Goal: Task Accomplishment & Management: Manage account settings

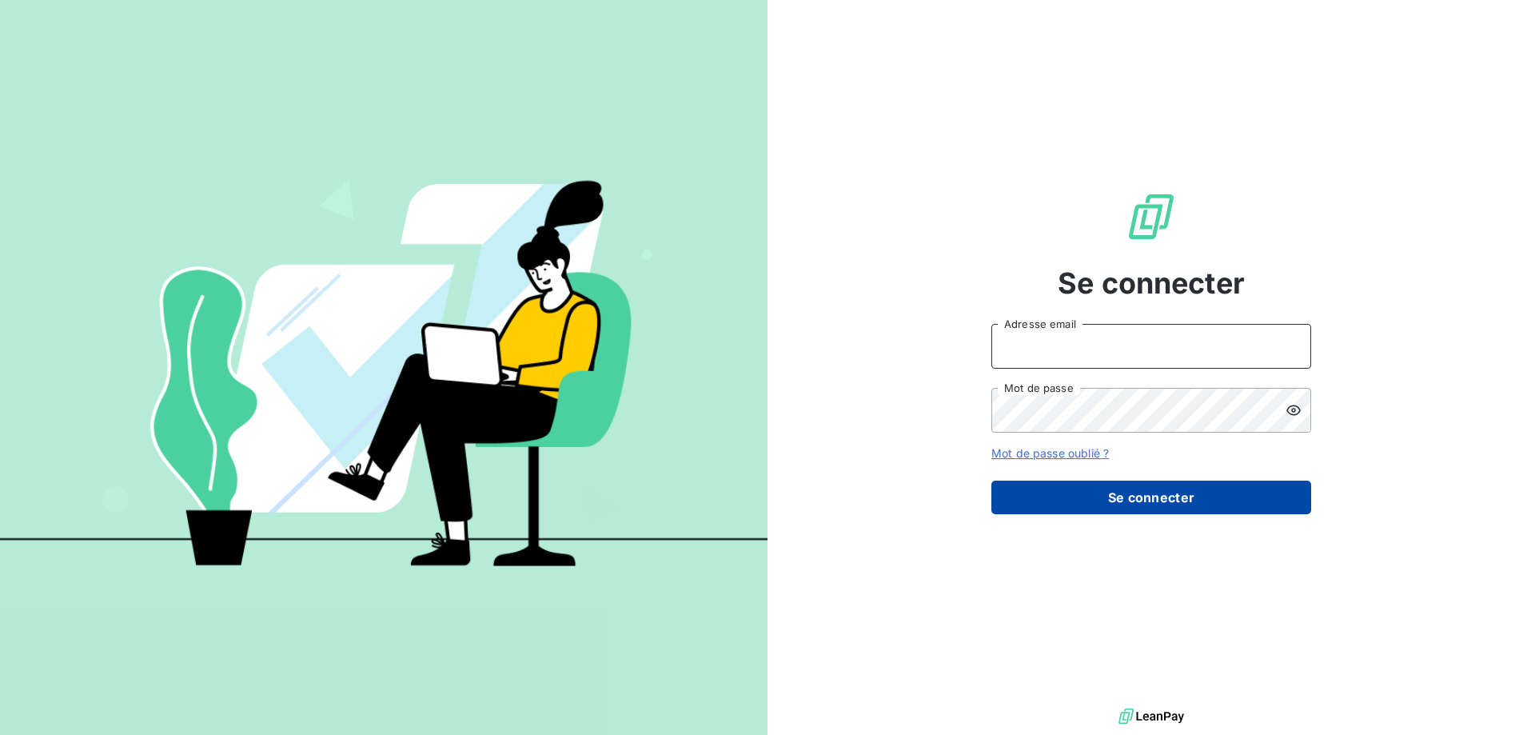
type input "[PERSON_NAME][EMAIL_ADDRESS][DOMAIN_NAME]"
click at [1132, 498] on button "Se connecter" at bounding box center [1152, 498] width 320 height 34
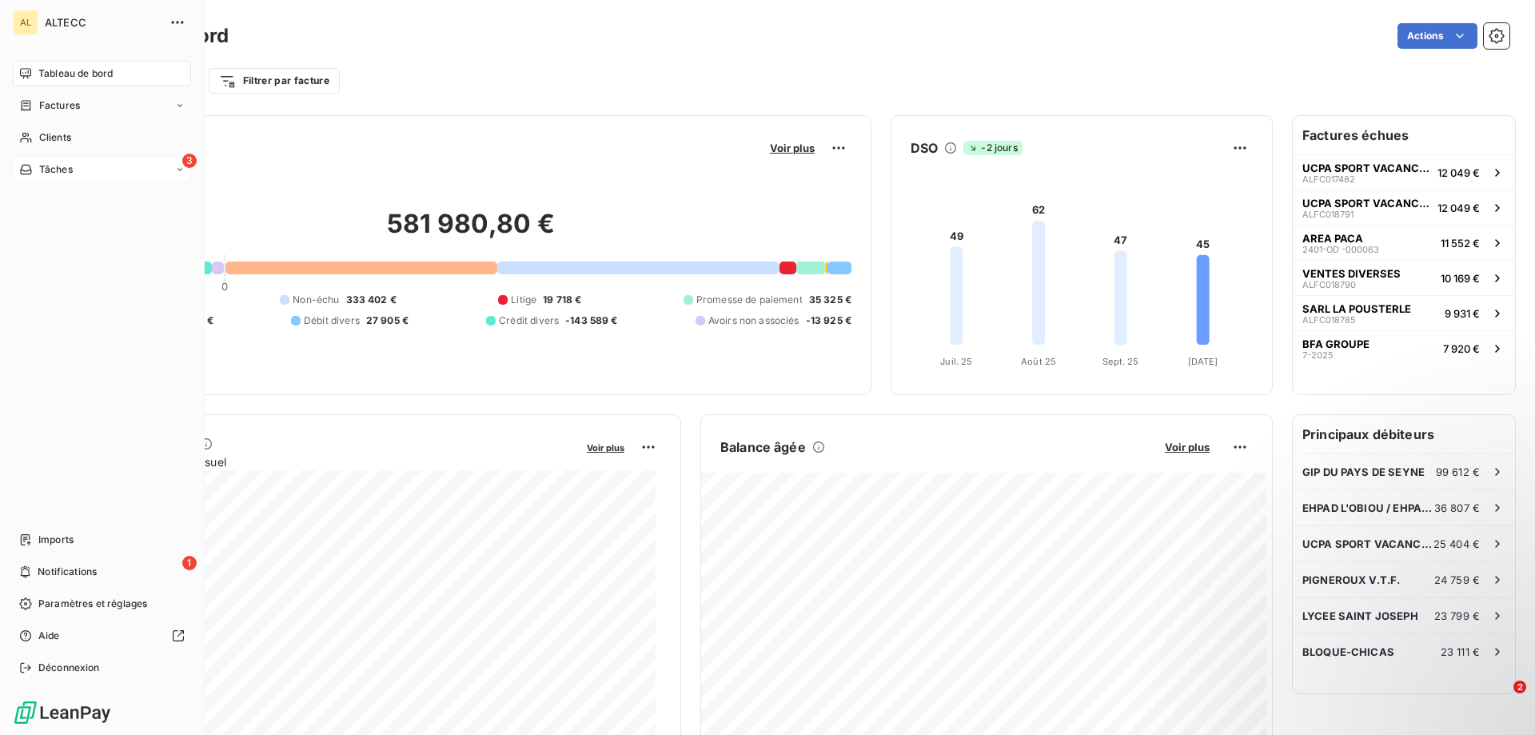
click at [34, 174] on div "Tâches" at bounding box center [46, 169] width 54 height 14
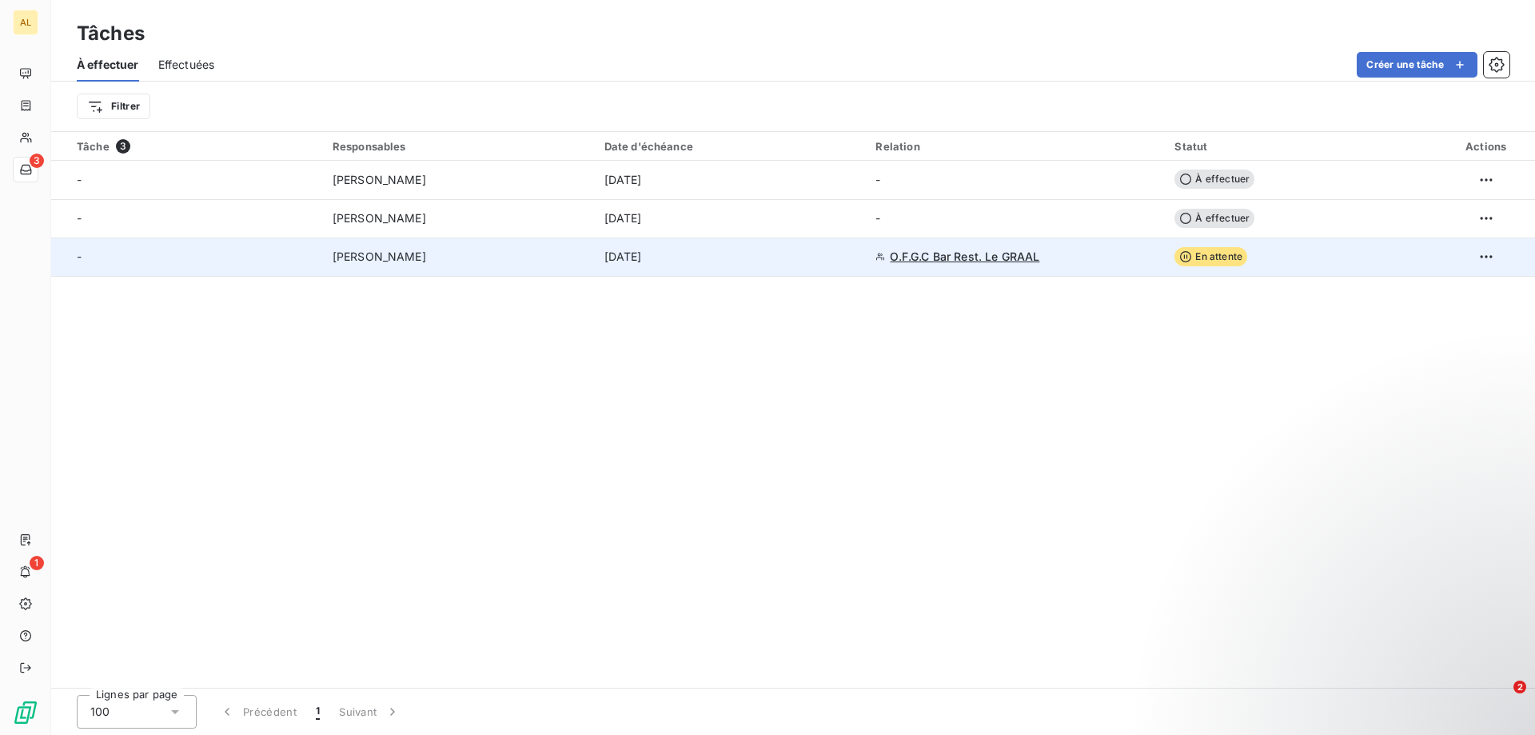
click at [1071, 257] on div "O.F.G.C Bar Rest. Le GRAAL" at bounding box center [1016, 257] width 280 height 16
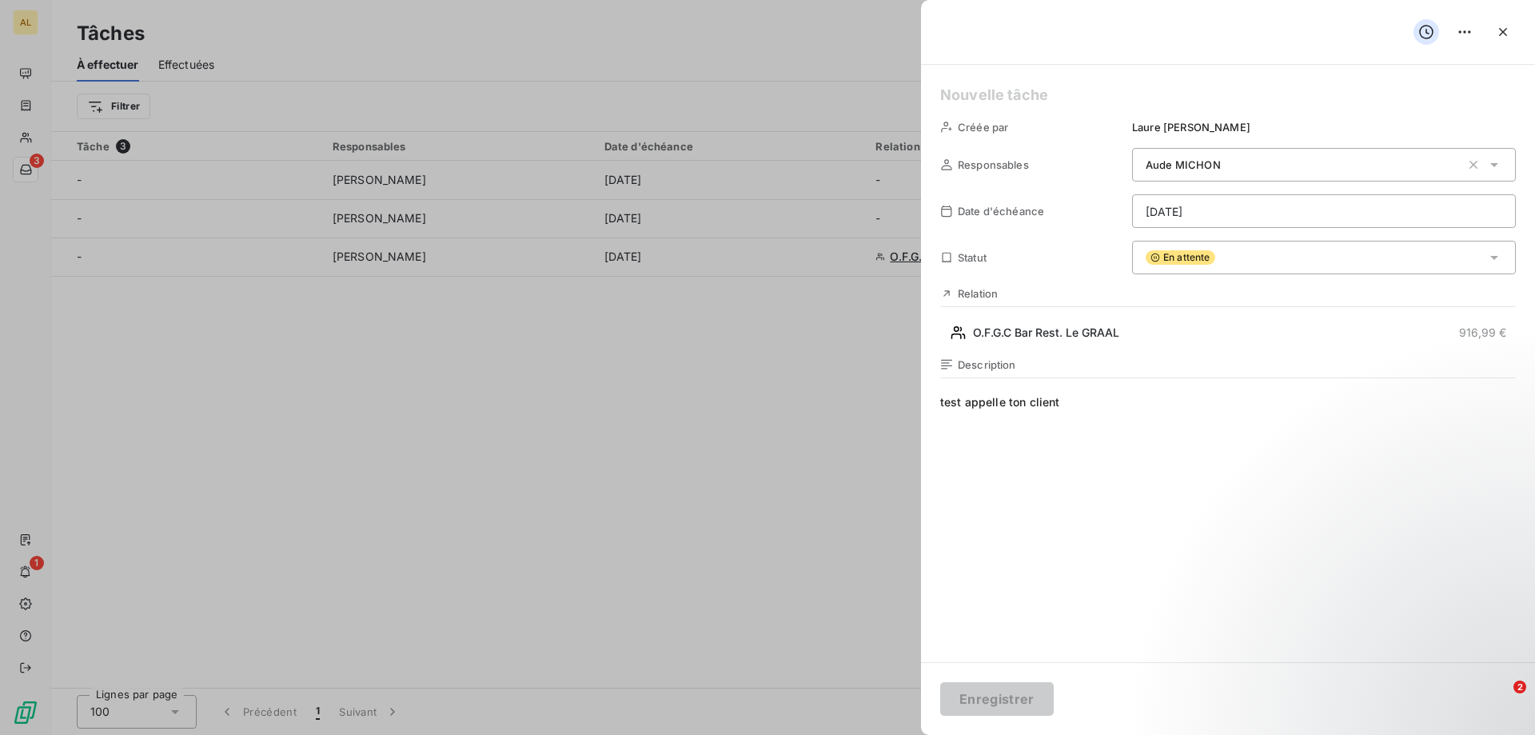
click at [977, 397] on span "test appelle ton client" at bounding box center [1228, 547] width 576 height 307
click at [545, 296] on div at bounding box center [767, 367] width 1535 height 735
click at [675, 570] on div at bounding box center [767, 367] width 1535 height 735
click at [1498, 27] on icon "button" at bounding box center [1503, 32] width 16 height 16
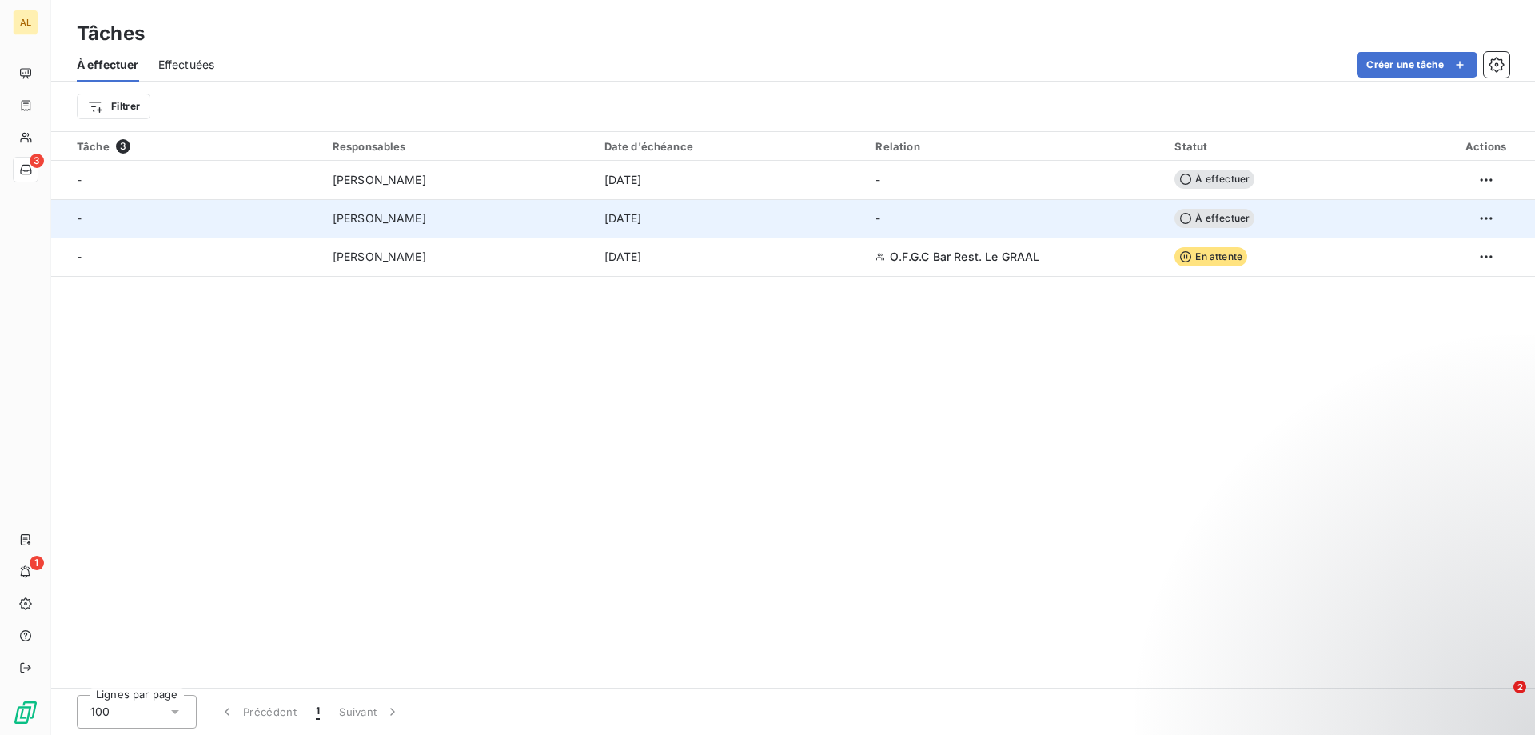
click at [1024, 230] on td "-" at bounding box center [1015, 218] width 299 height 38
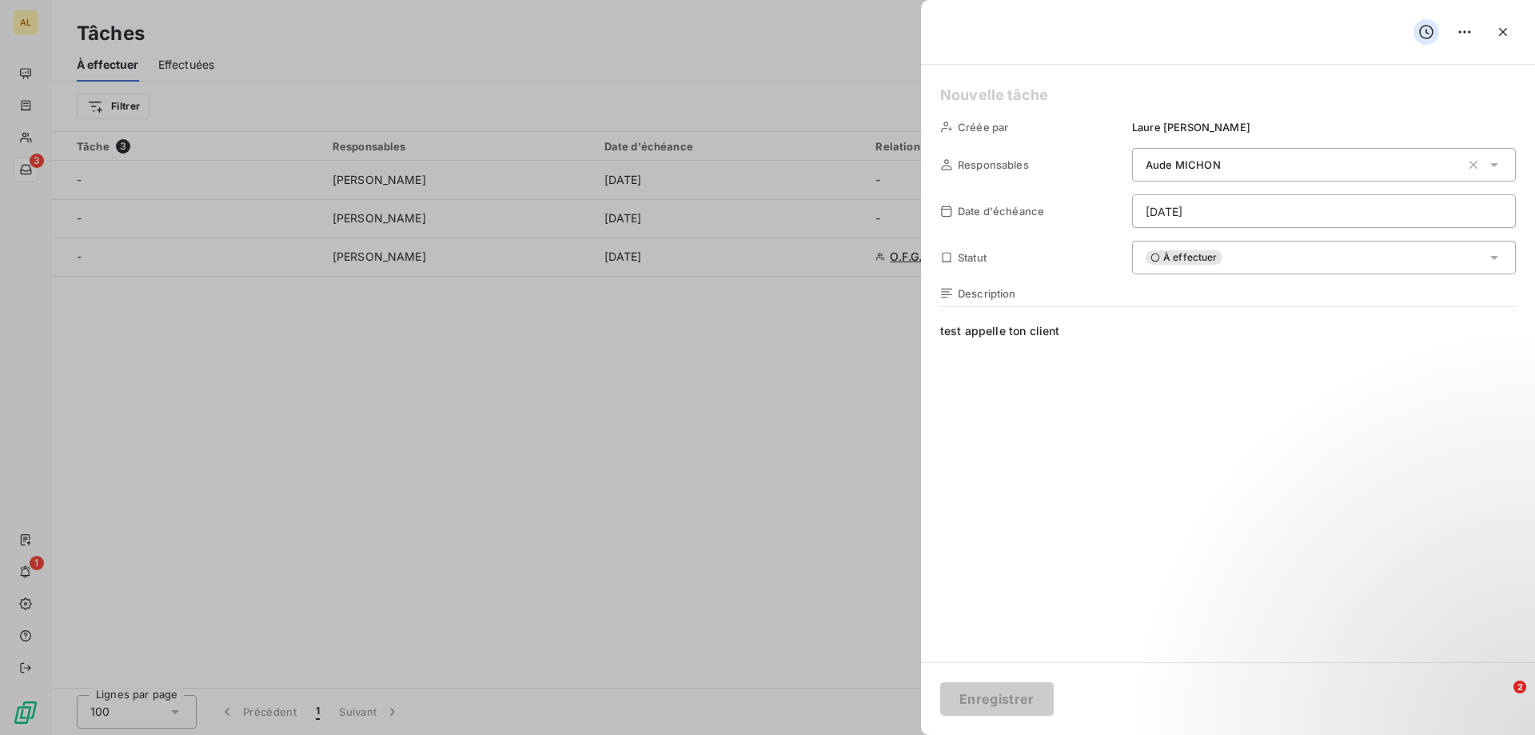
click at [707, 527] on div at bounding box center [767, 367] width 1535 height 735
click at [1499, 33] on icon "button" at bounding box center [1503, 32] width 16 height 16
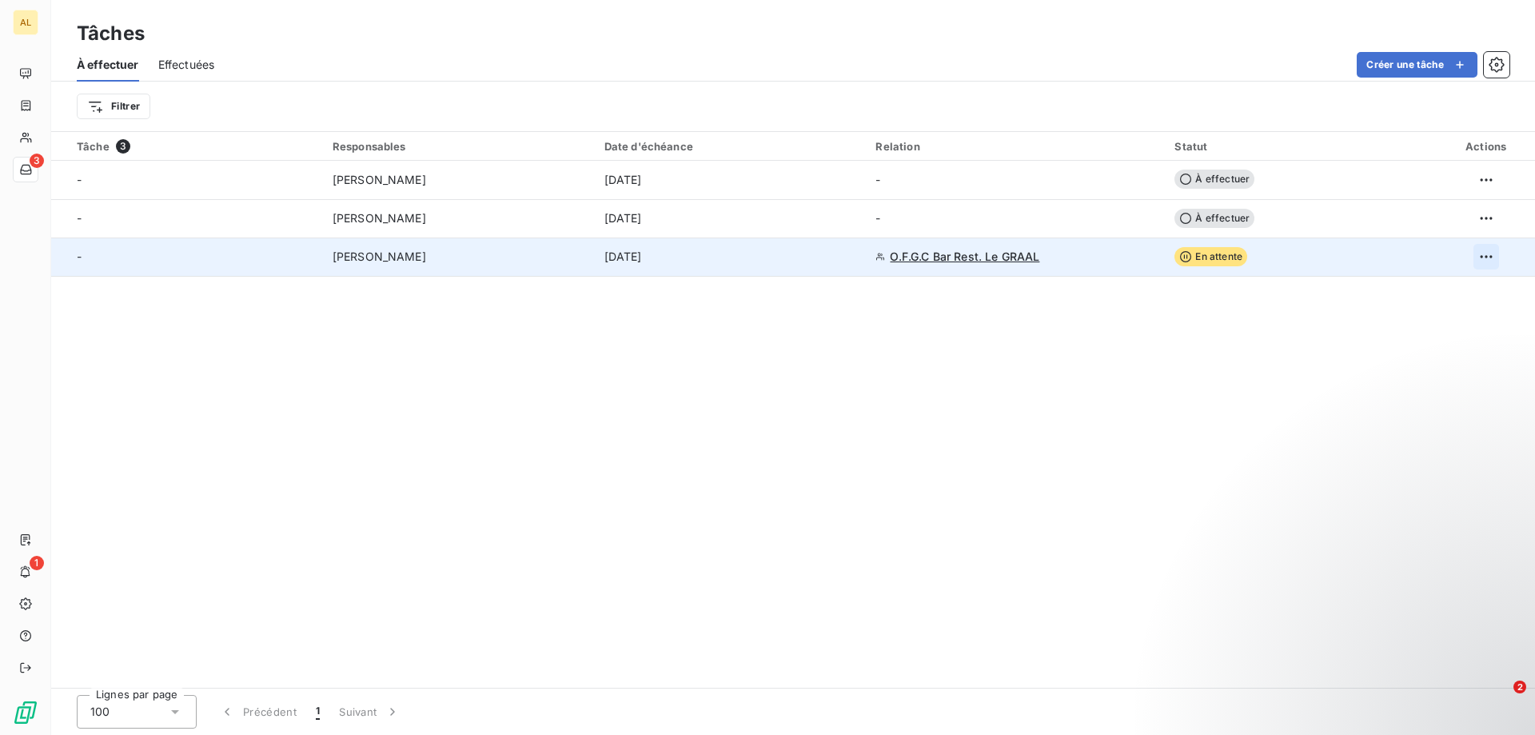
click at [1478, 257] on html "AL 3 1 Tâches À effectuer Effectuées Créer une tâche Filtrer Tâche 3 Responsabl…" at bounding box center [767, 367] width 1535 height 735
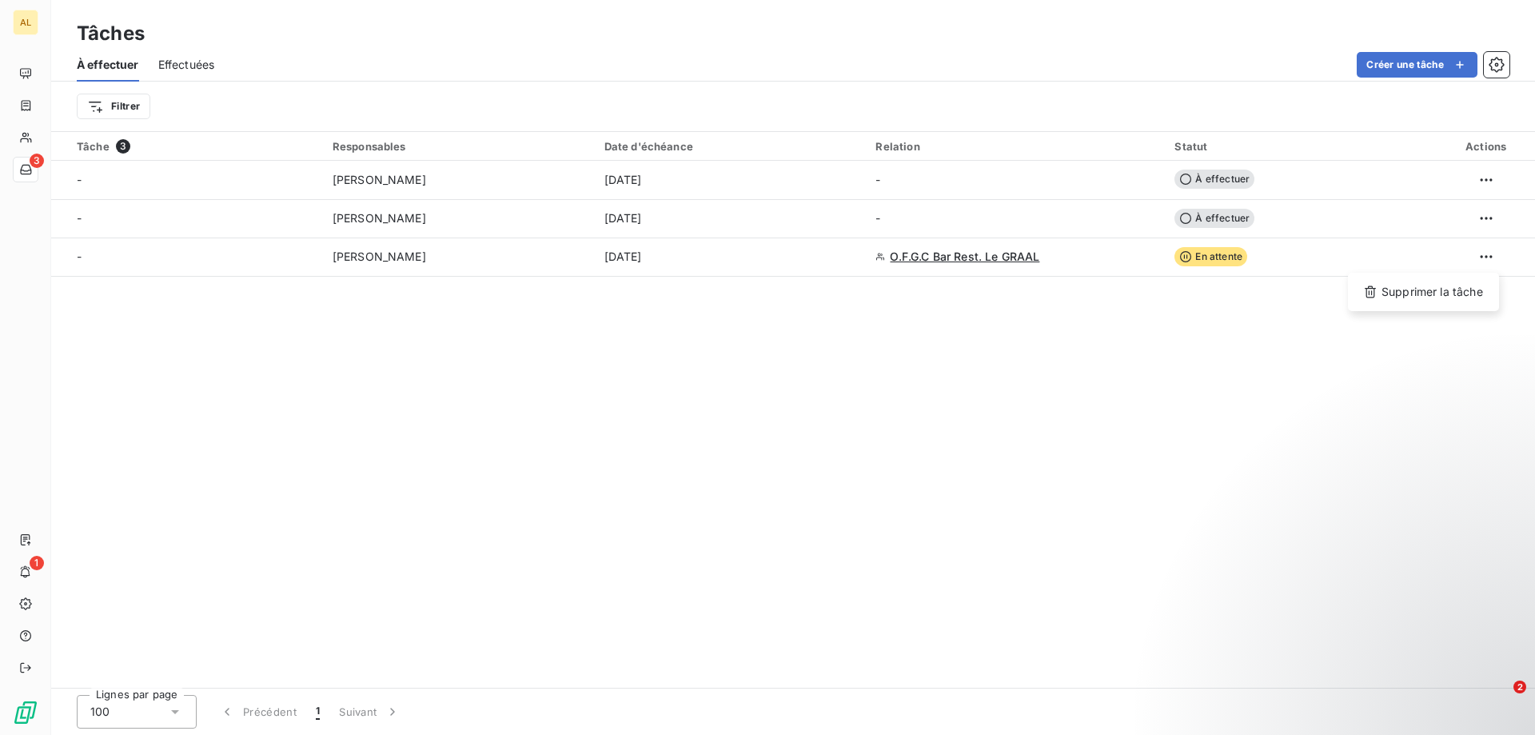
click at [1027, 267] on html "AL 3 1 Tâches À effectuer Effectuées Créer une tâche Filtrer Tâche 3 Responsabl…" at bounding box center [767, 367] width 1535 height 735
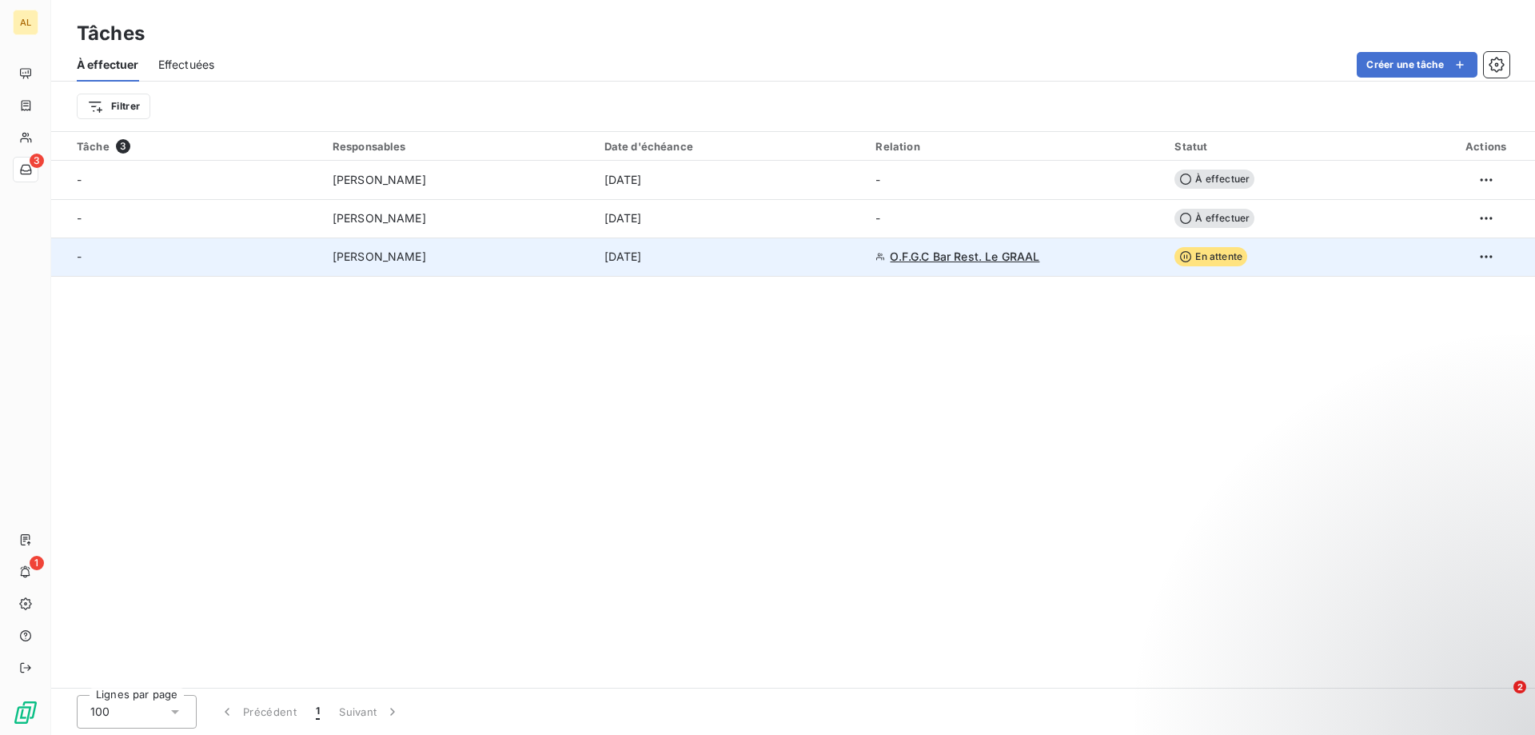
click at [1113, 250] on div "O.F.G.C Bar Rest. Le GRAAL" at bounding box center [1016, 257] width 280 height 16
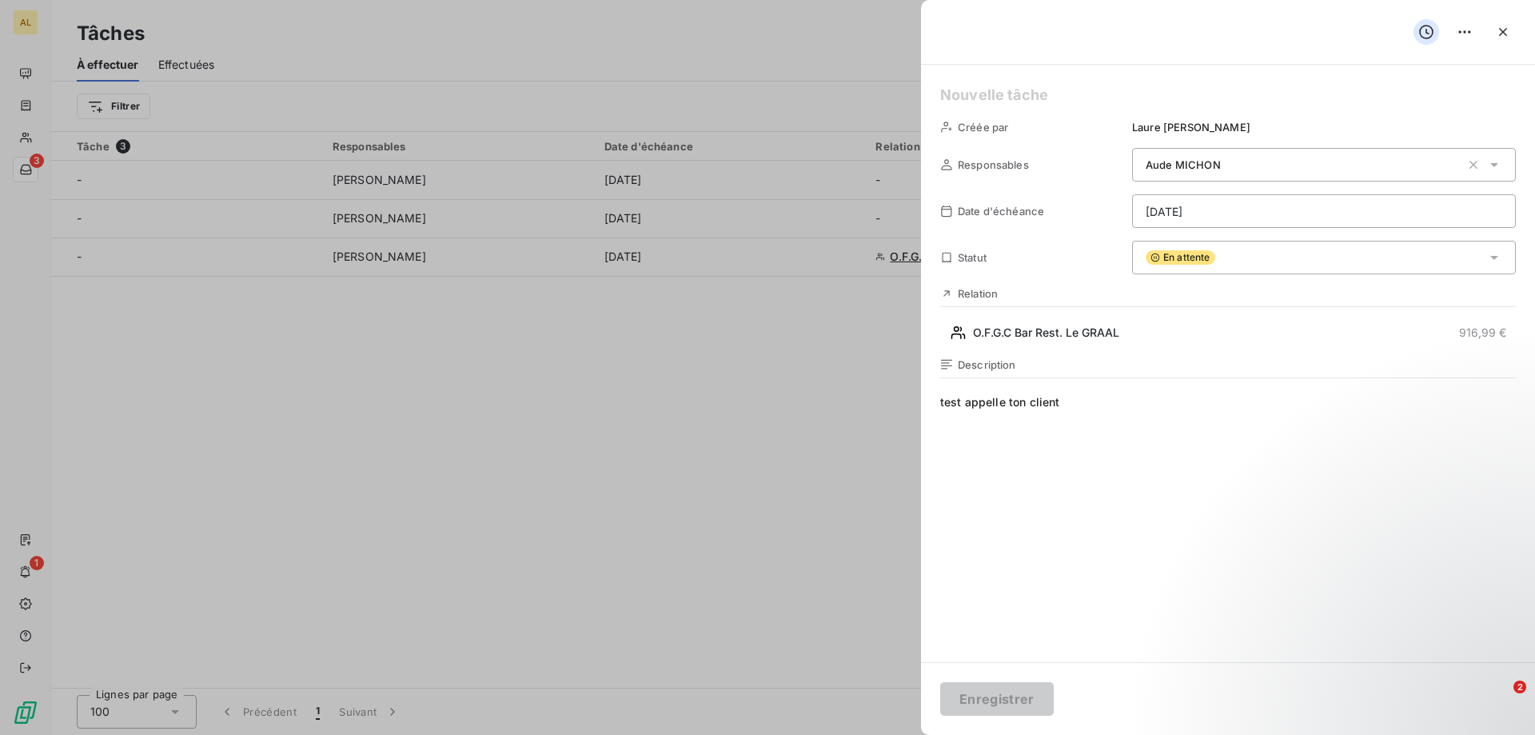
click at [1041, 403] on span "test appelle ton client" at bounding box center [1228, 547] width 576 height 307
click at [1041, 402] on span "test appelle ton client" at bounding box center [1228, 547] width 576 height 307
click at [832, 411] on div at bounding box center [767, 367] width 1535 height 735
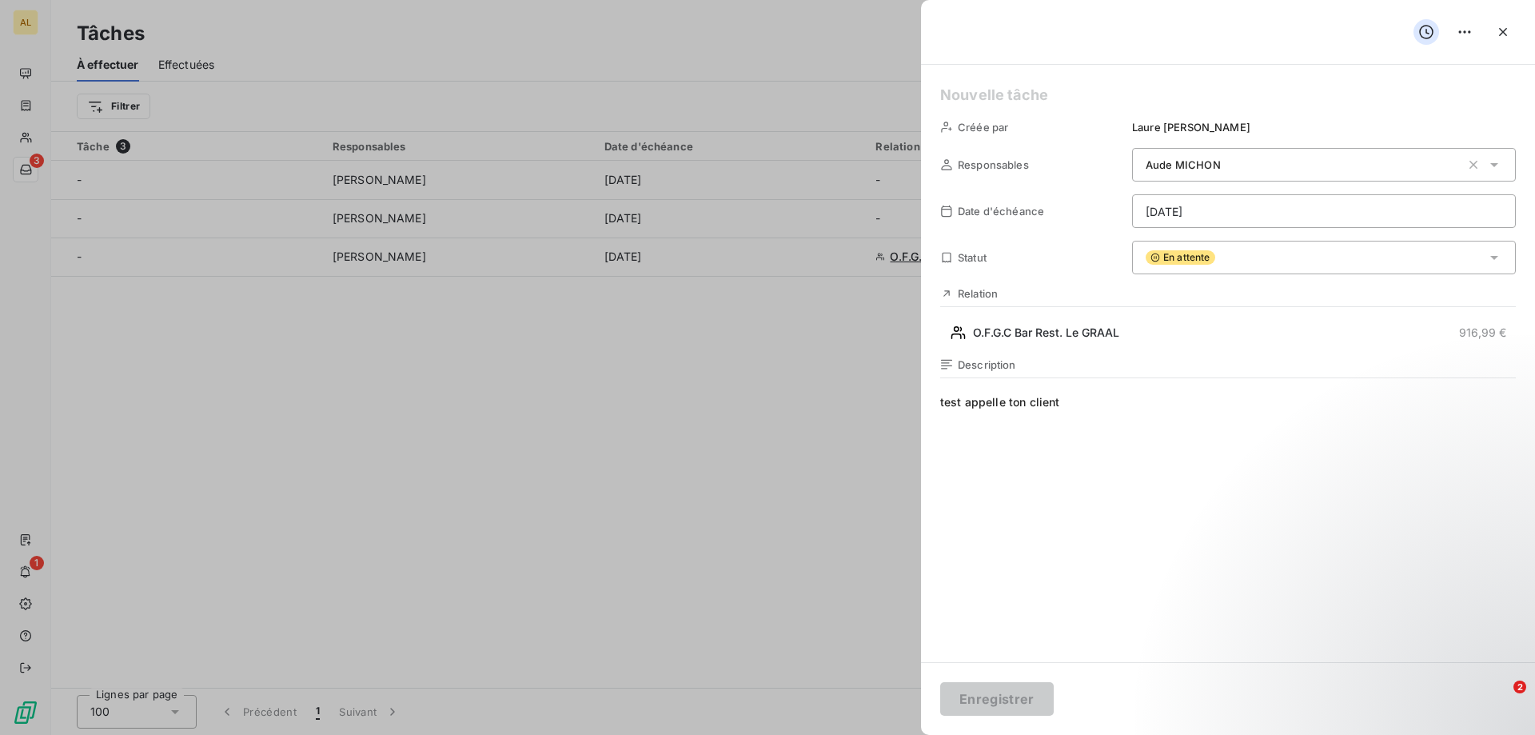
click at [832, 407] on div at bounding box center [767, 367] width 1535 height 735
click at [1510, 33] on icon "button" at bounding box center [1503, 32] width 16 height 16
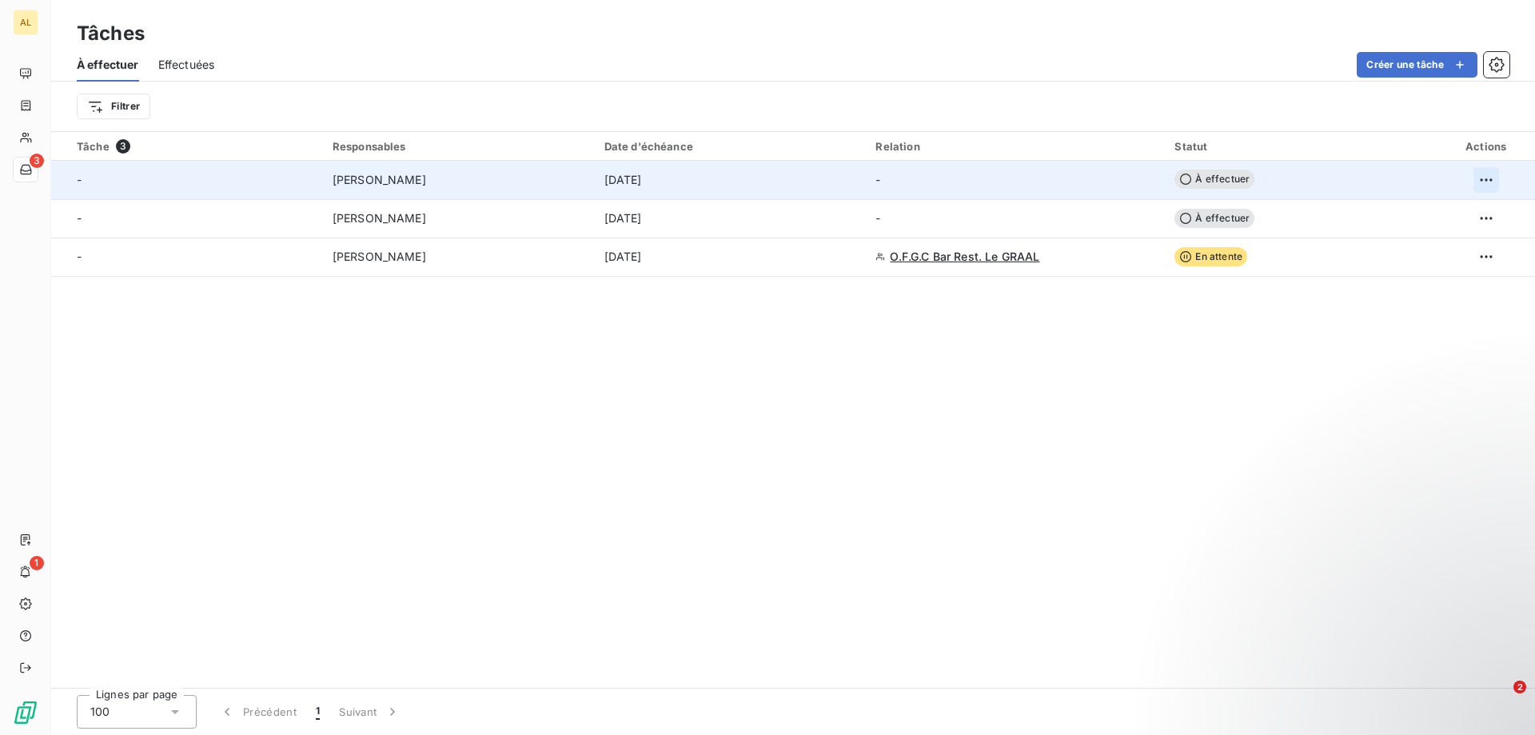
click at [1497, 171] on html "AL 3 1 Tâches À effectuer Effectuées Créer une tâche Filtrer Tâche 3 Responsabl…" at bounding box center [767, 367] width 1535 height 735
click at [1455, 223] on div "Supprimer la tâche" at bounding box center [1424, 215] width 138 height 26
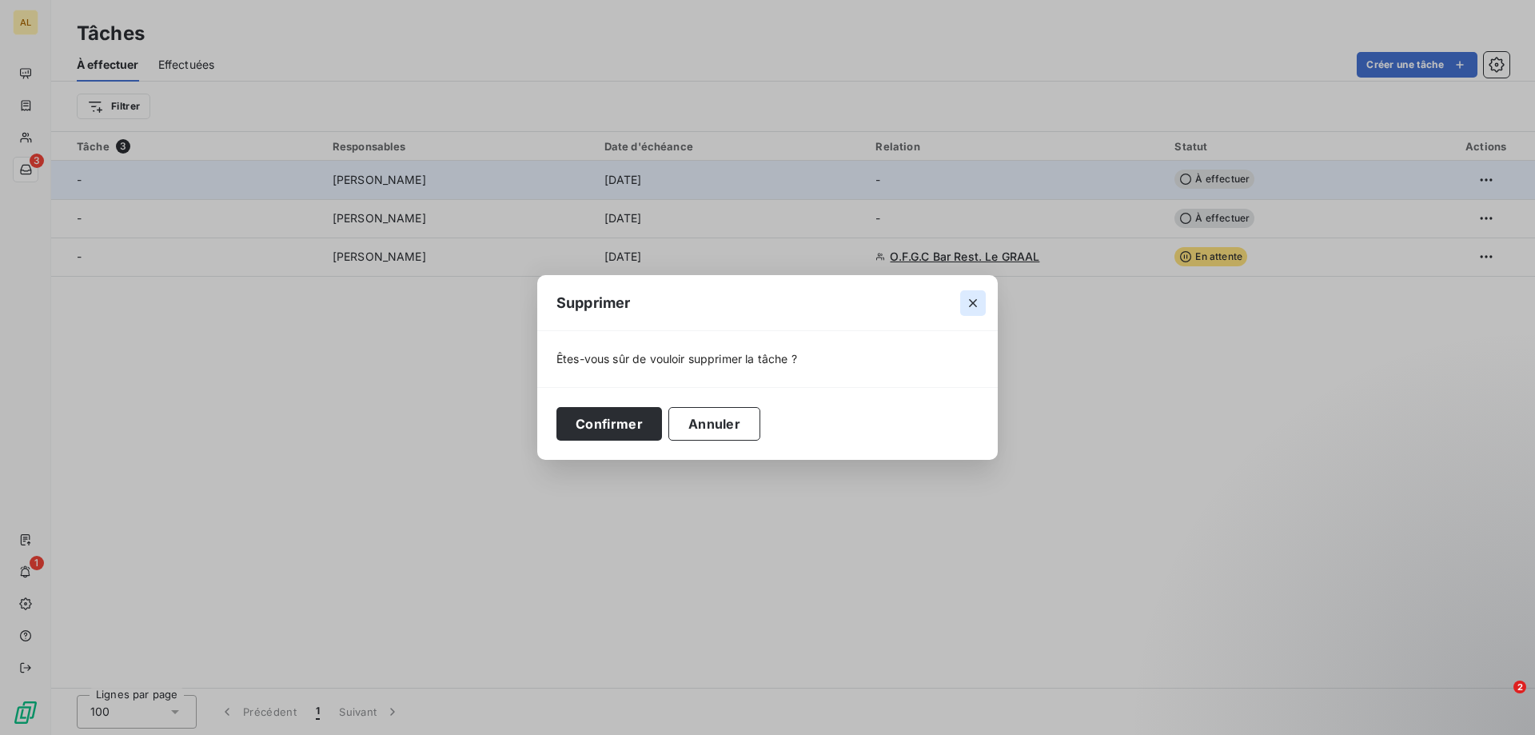
click at [984, 300] on button "button" at bounding box center [973, 303] width 26 height 26
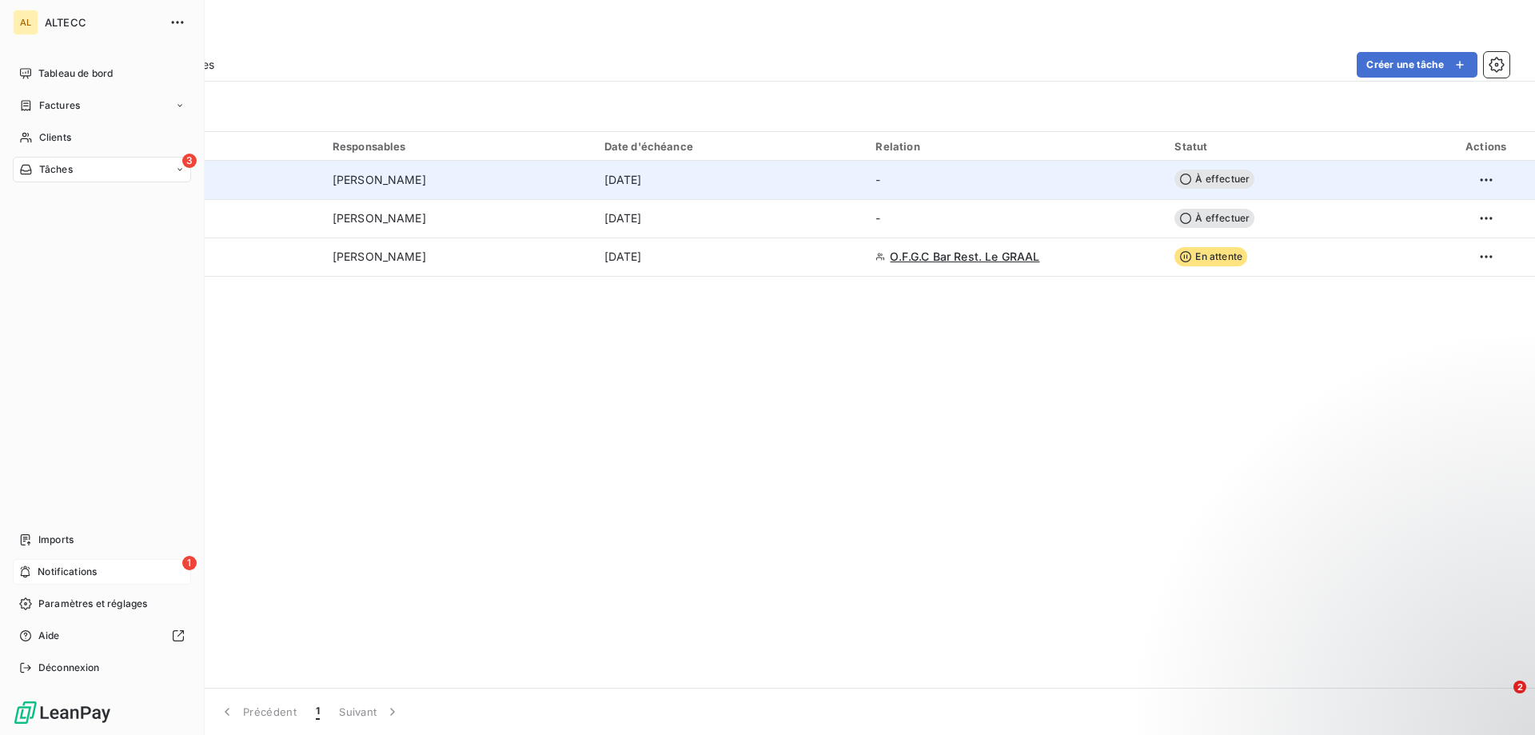
click at [51, 562] on div "1 Notifications" at bounding box center [102, 572] width 178 height 26
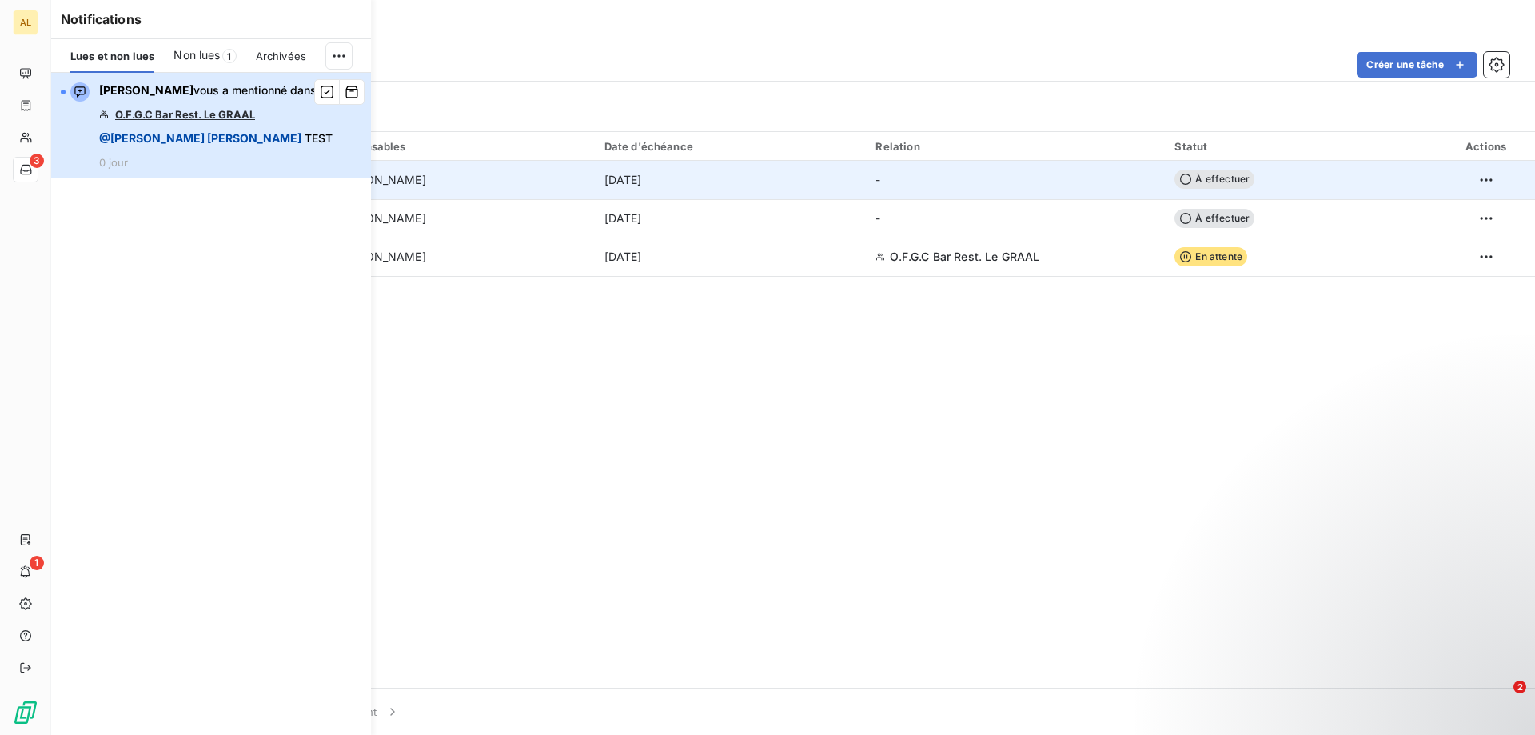
click at [288, 130] on div "[PERSON_NAME] vous a mentionné dans O.F.G.C Bar Rest. Le GRAAL @ [PERSON_NAME] …" at bounding box center [215, 125] width 233 height 86
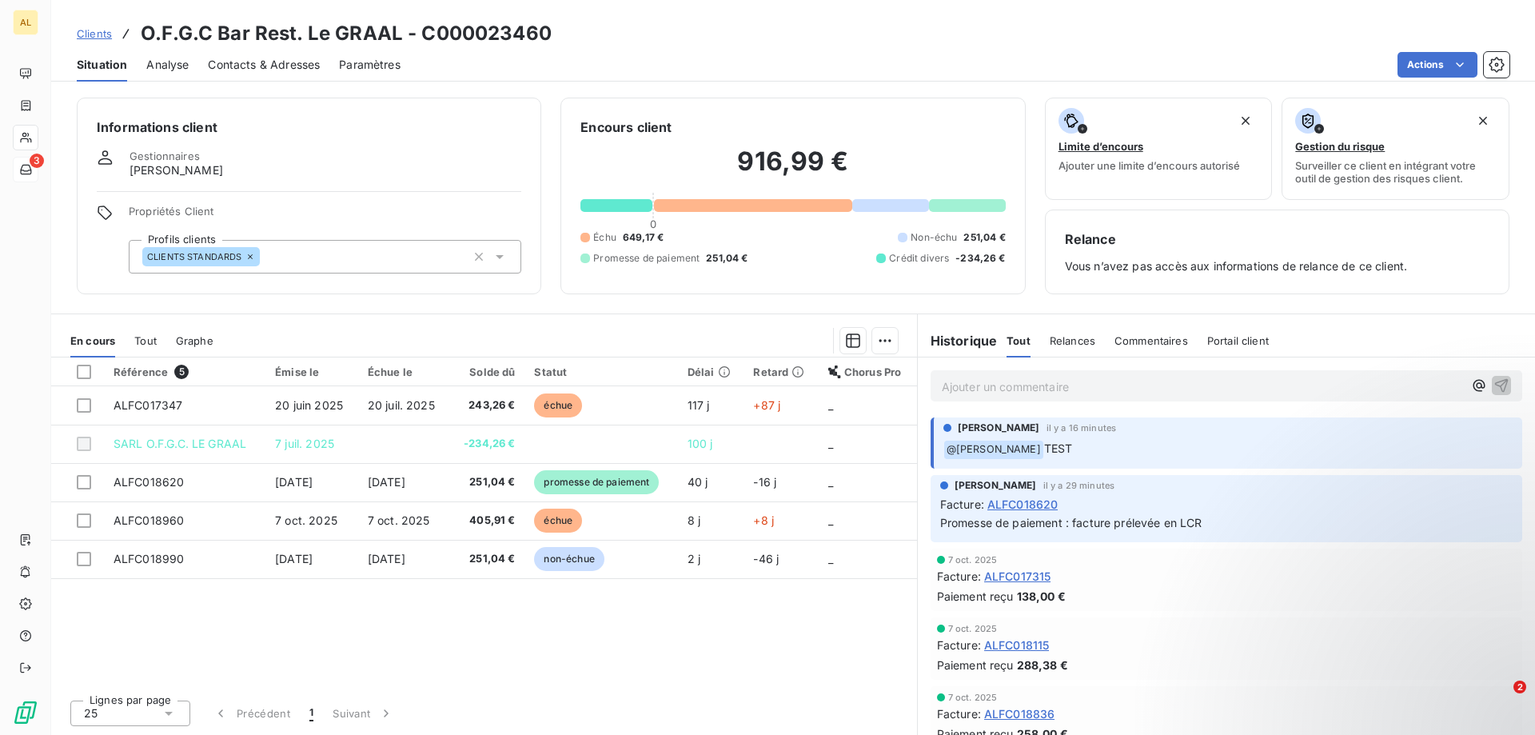
click at [1144, 394] on p "Ajouter un commentaire ﻿" at bounding box center [1202, 387] width 521 height 20
drag, startPoint x: 997, startPoint y: 388, endPoint x: 956, endPoint y: 388, distance: 41.6
click at [956, 388] on p "@laure" at bounding box center [1202, 386] width 521 height 18
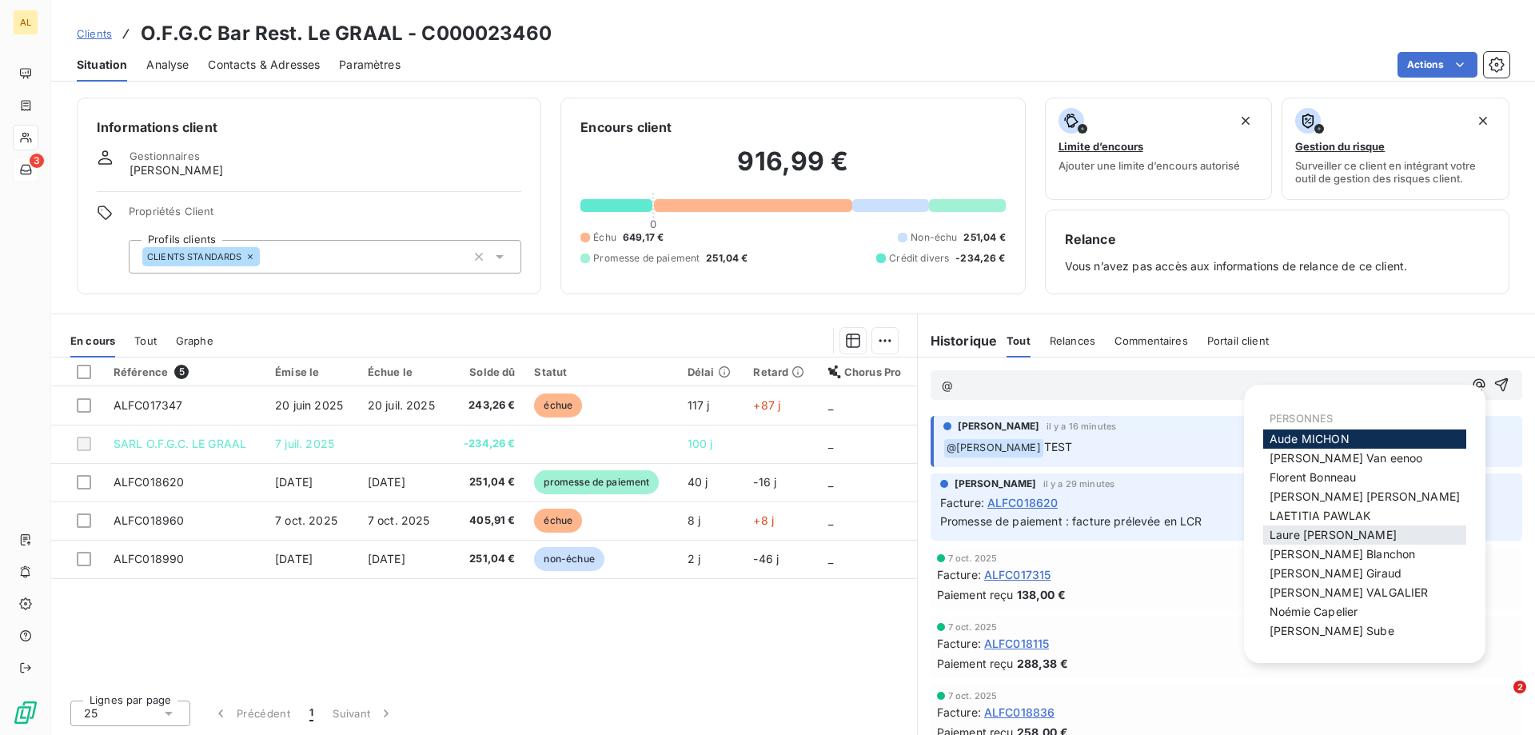
click at [1350, 540] on span "[PERSON_NAME]" at bounding box center [1333, 535] width 127 height 14
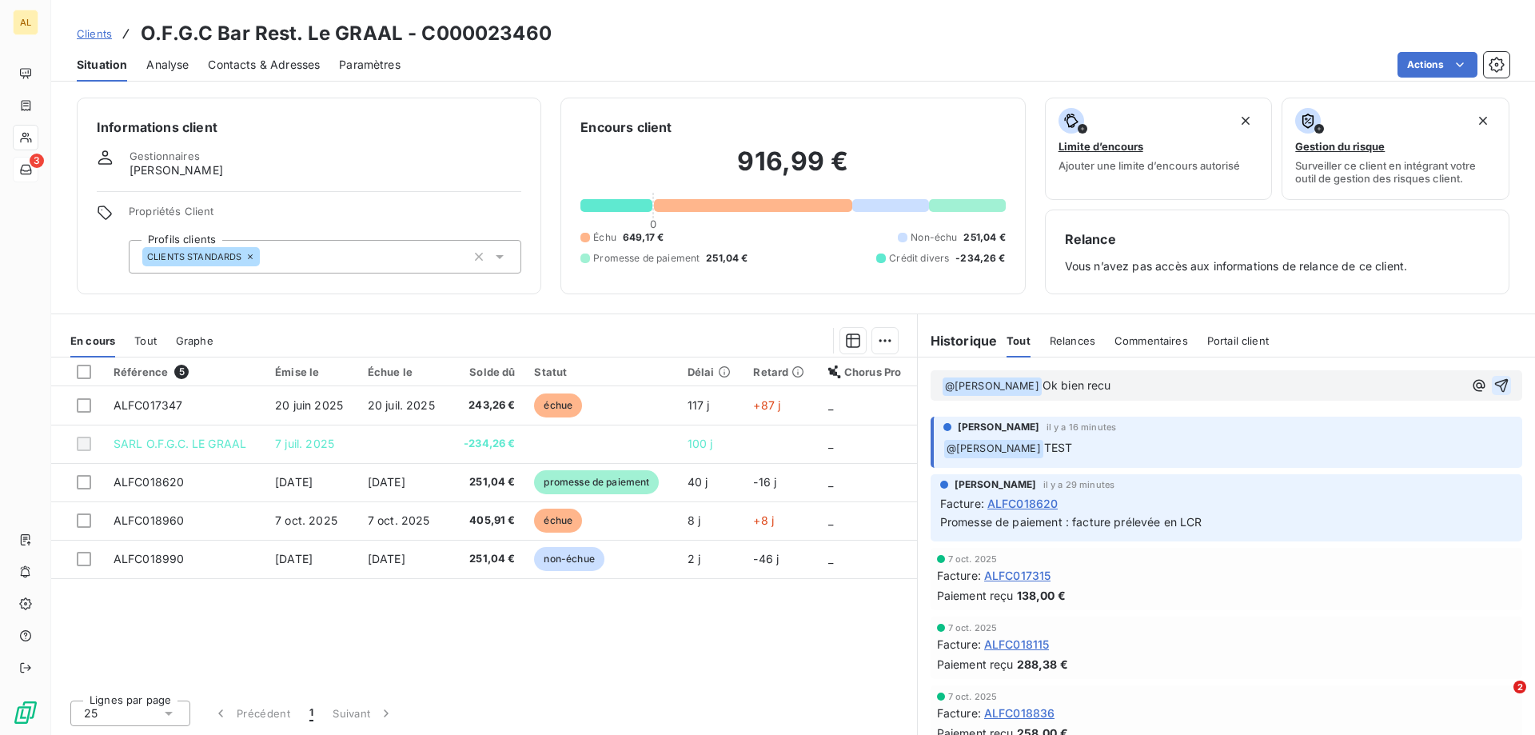
click at [1495, 387] on icon "button" at bounding box center [1502, 386] width 14 height 14
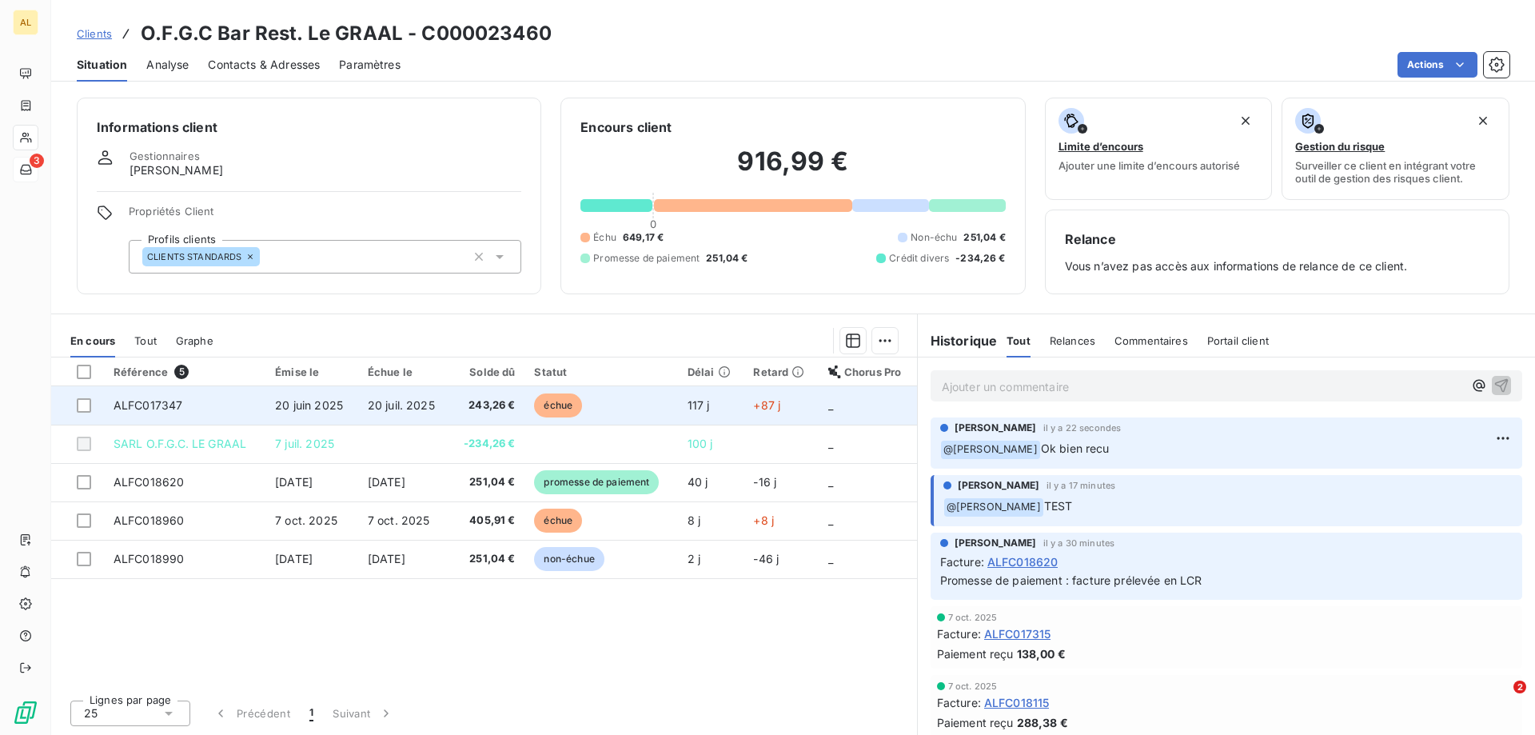
click at [308, 409] on span "20 juin 2025" at bounding box center [309, 405] width 68 height 14
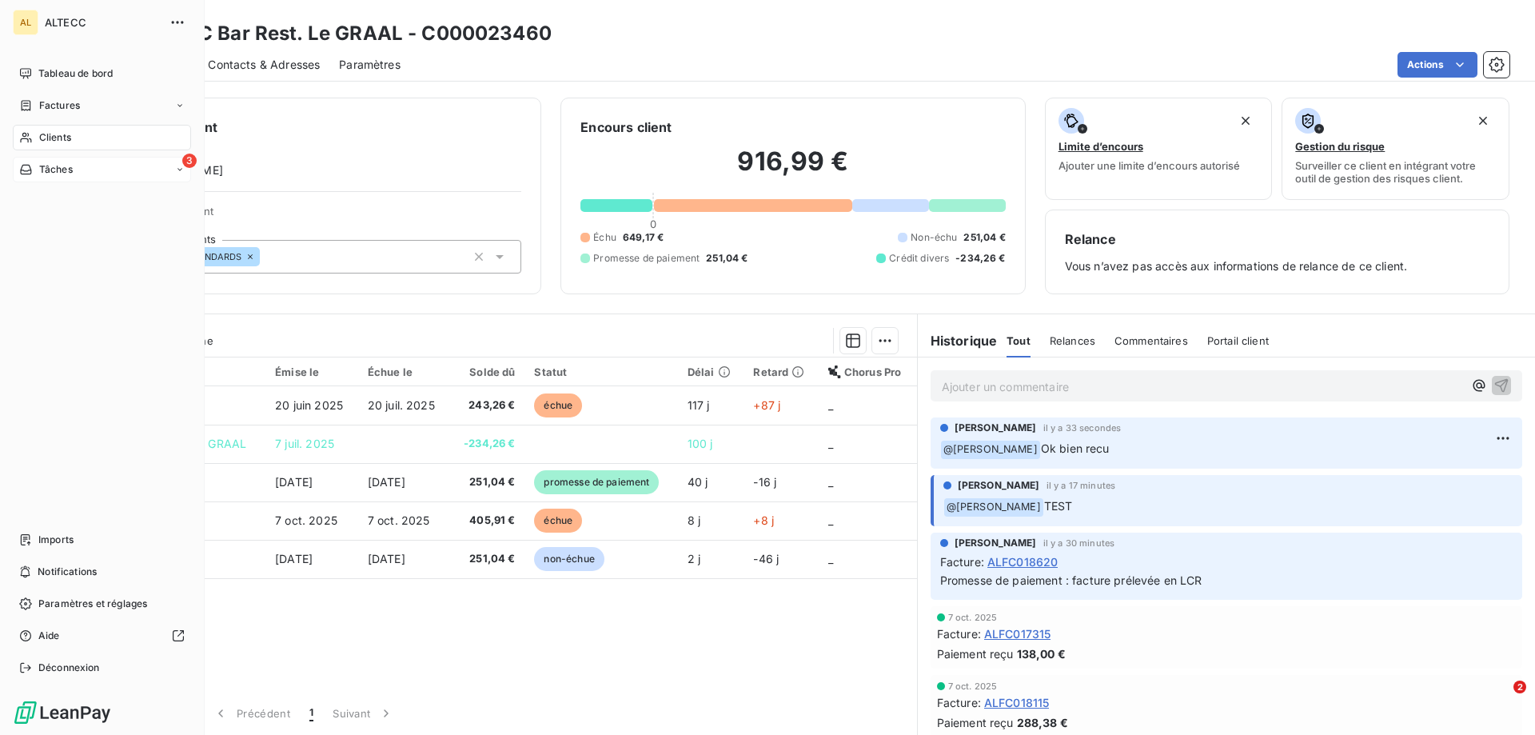
click at [101, 22] on span "ALTECC" at bounding box center [102, 22] width 115 height 13
click at [71, 23] on span "ALTECC" at bounding box center [102, 22] width 115 height 13
click at [82, 75] on span "Tableau de bord" at bounding box center [75, 73] width 74 height 14
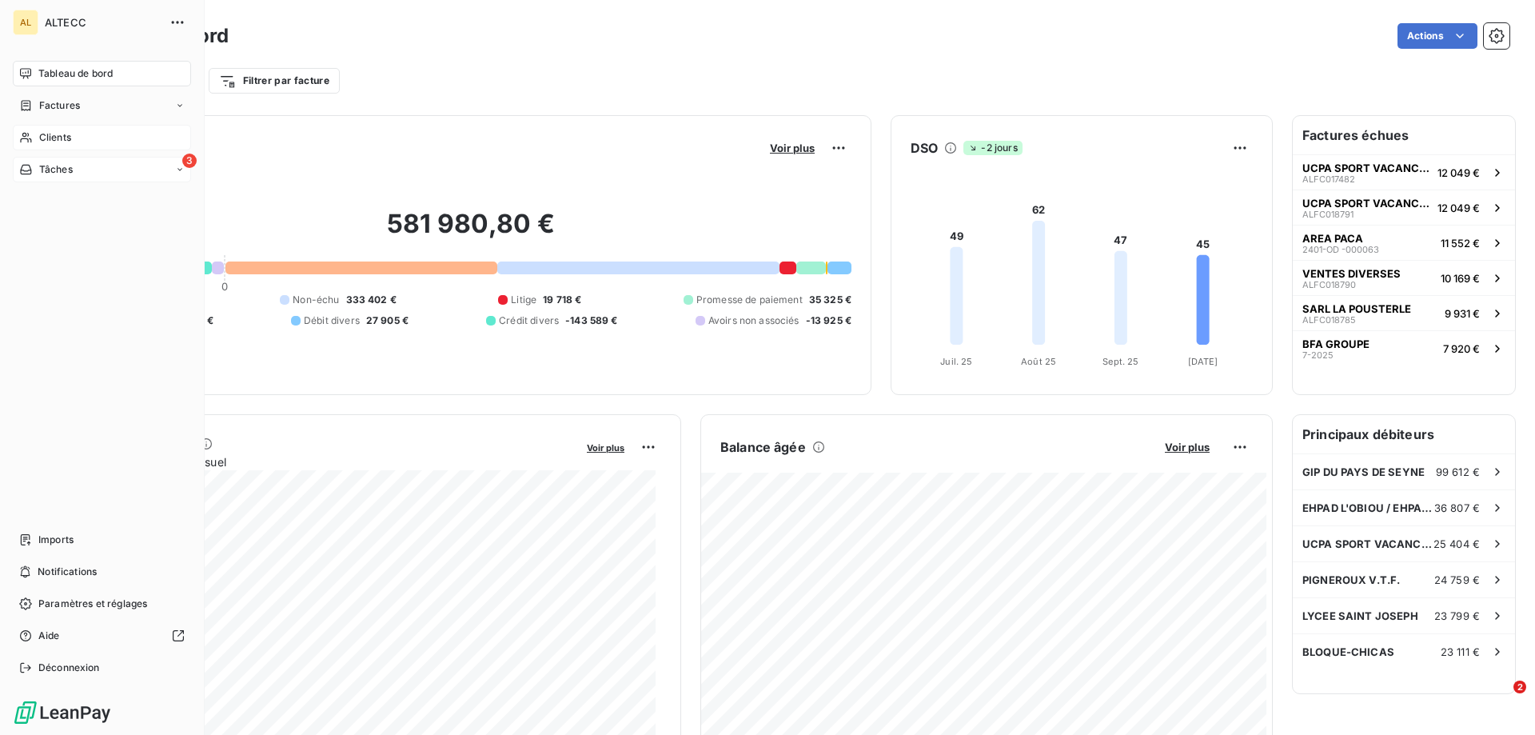
click at [84, 135] on div "Clients" at bounding box center [102, 138] width 178 height 26
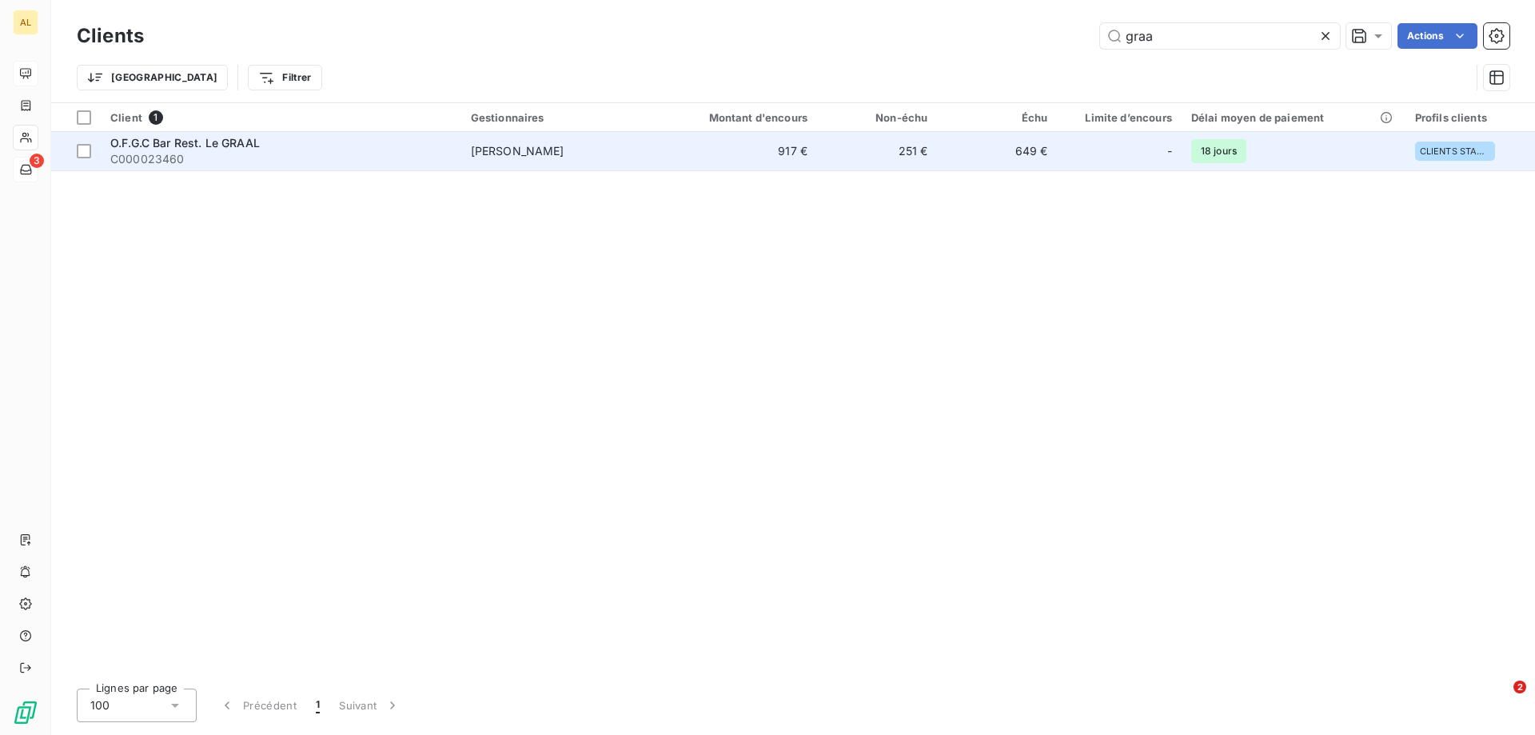
type input "graa"
click at [281, 147] on div "O.F.G.C Bar Rest. Le GRAAL" at bounding box center [280, 143] width 341 height 16
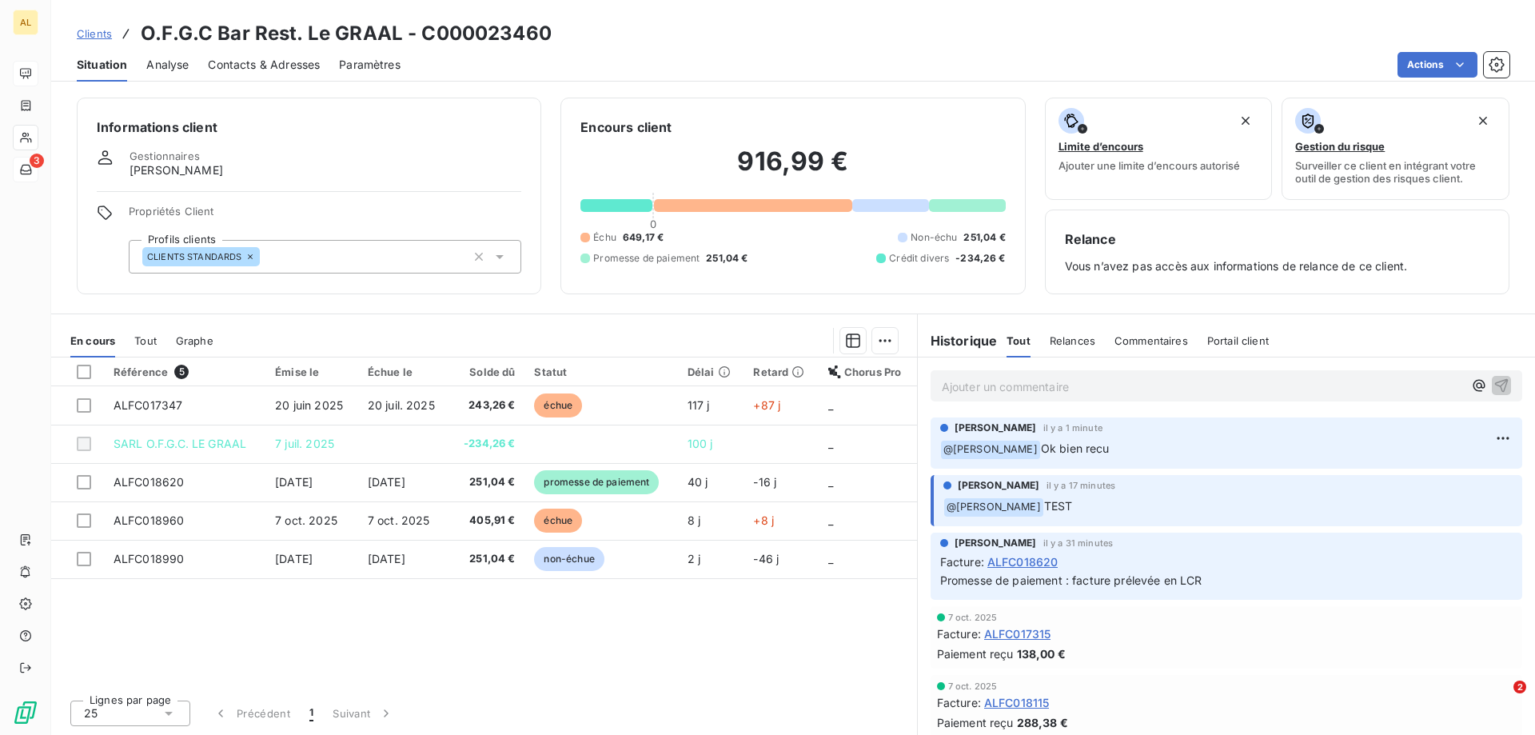
click at [498, 262] on icon at bounding box center [500, 257] width 16 height 16
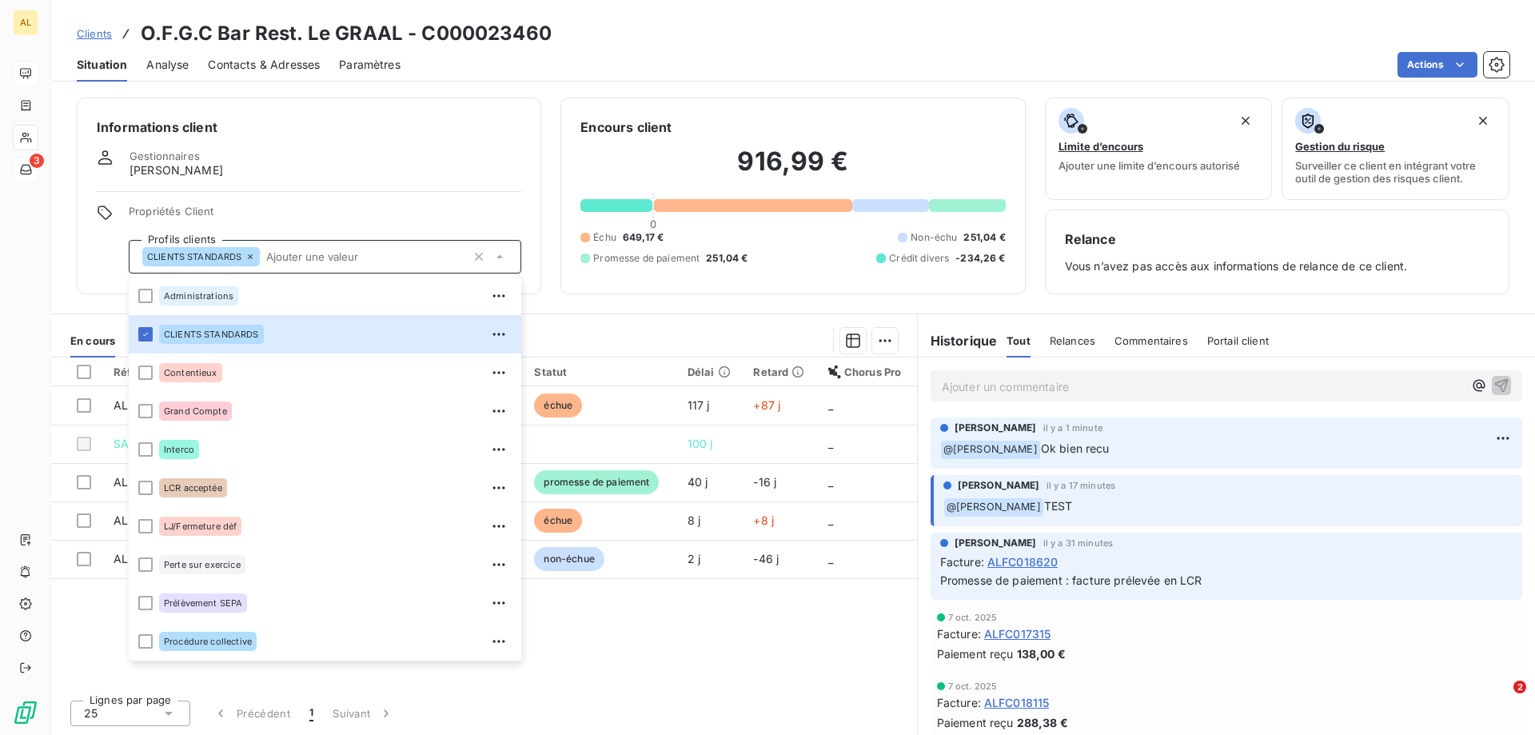
click at [580, 63] on div "Actions" at bounding box center [965, 65] width 1090 height 26
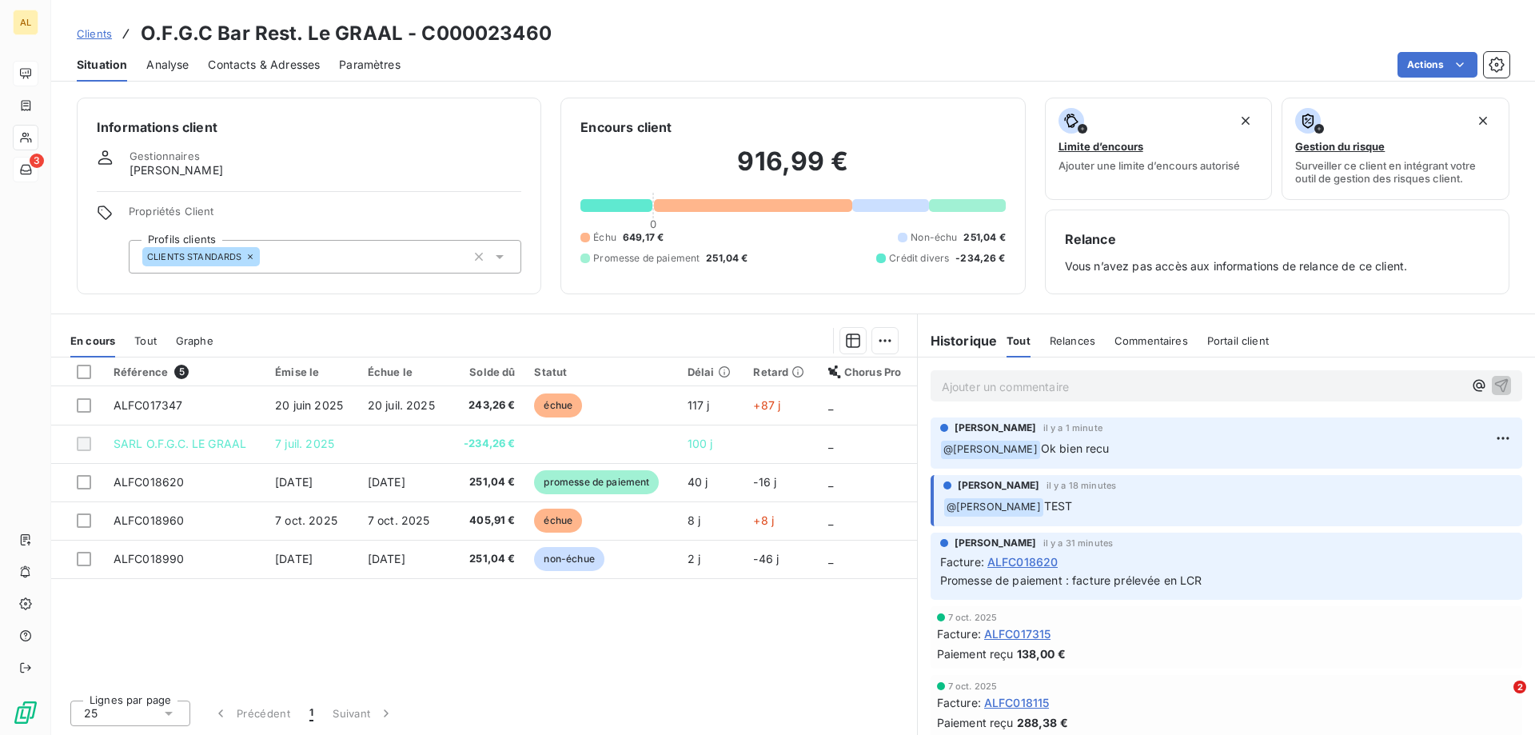
click at [1078, 391] on p "Ajouter un commentaire ﻿" at bounding box center [1202, 387] width 521 height 20
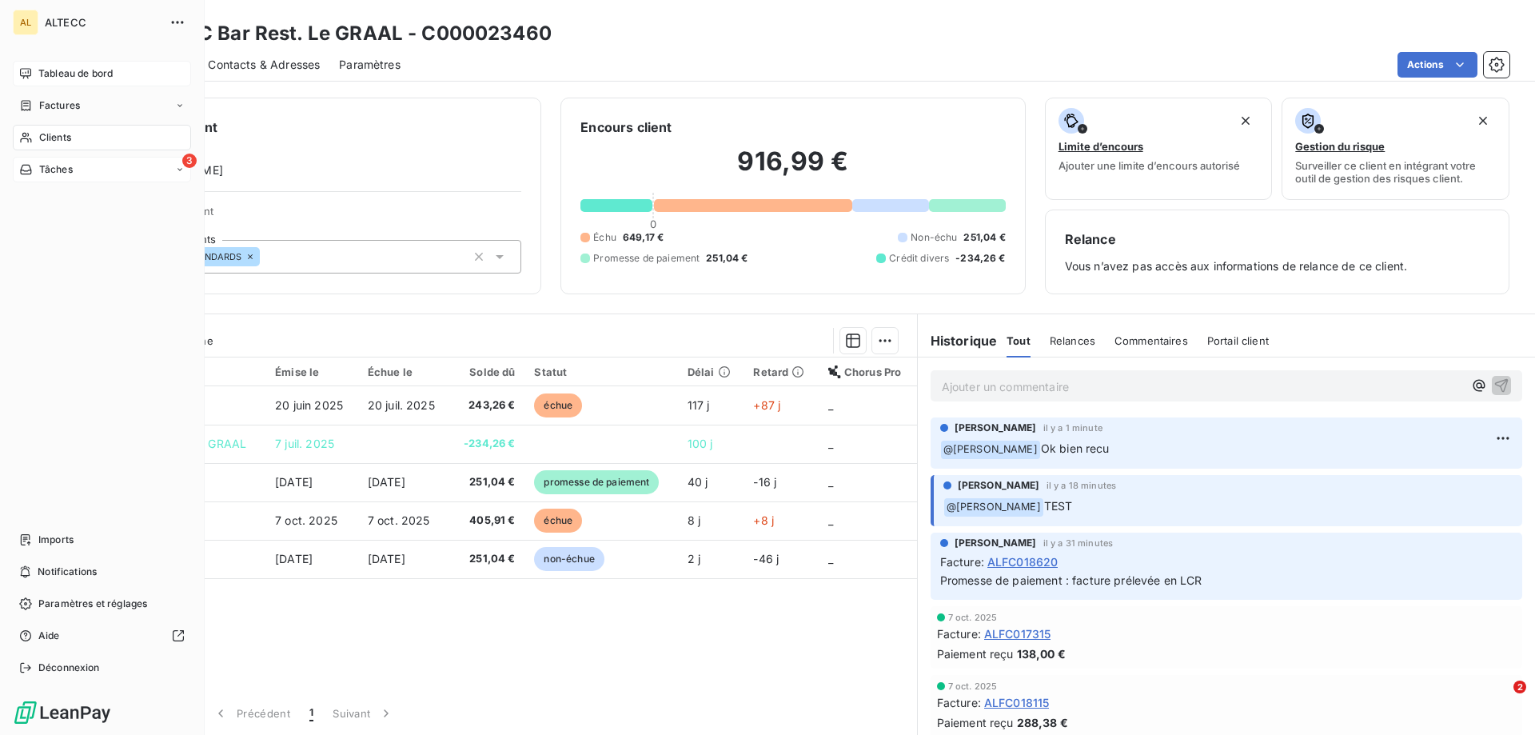
click at [75, 75] on span "Tableau de bord" at bounding box center [75, 73] width 74 height 14
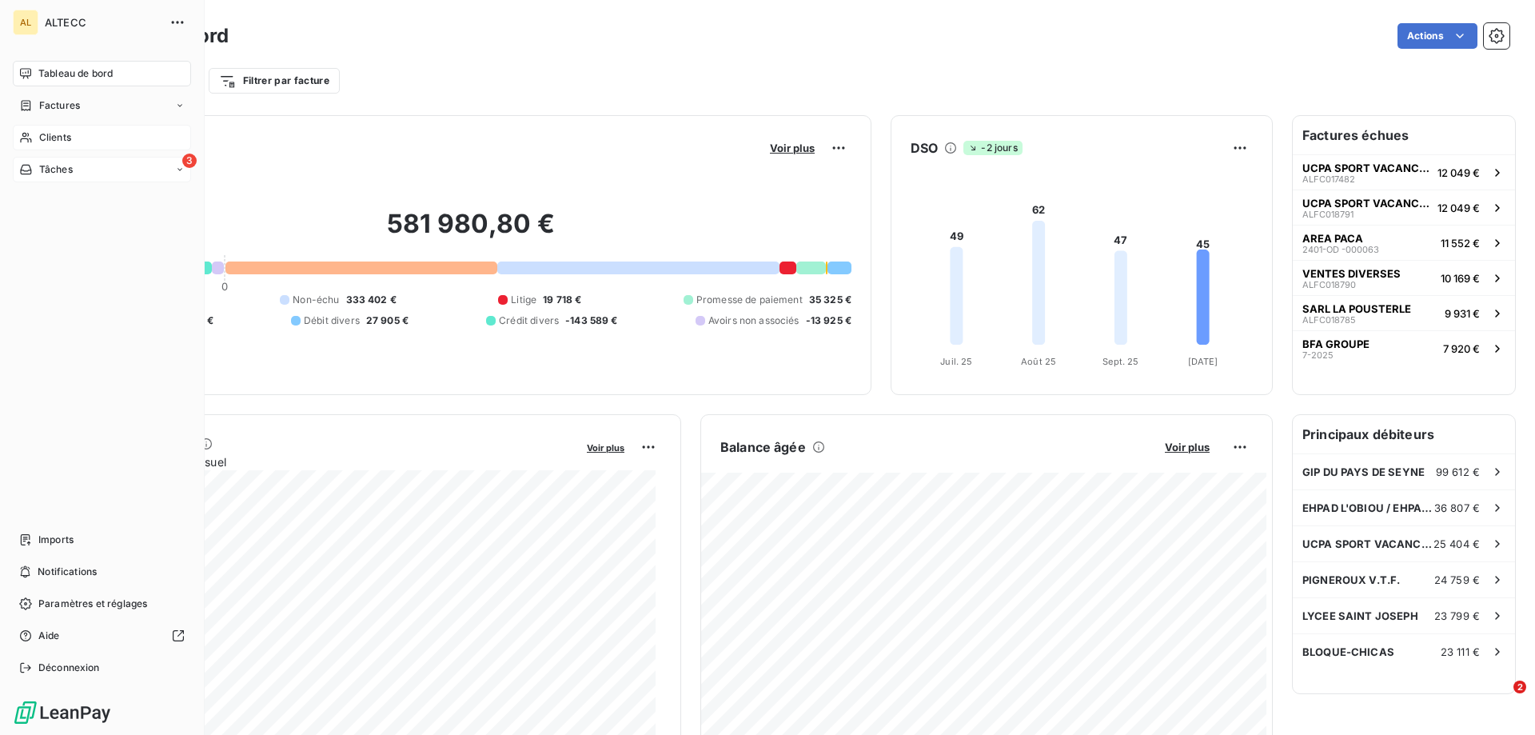
click at [26, 134] on icon at bounding box center [26, 137] width 14 height 13
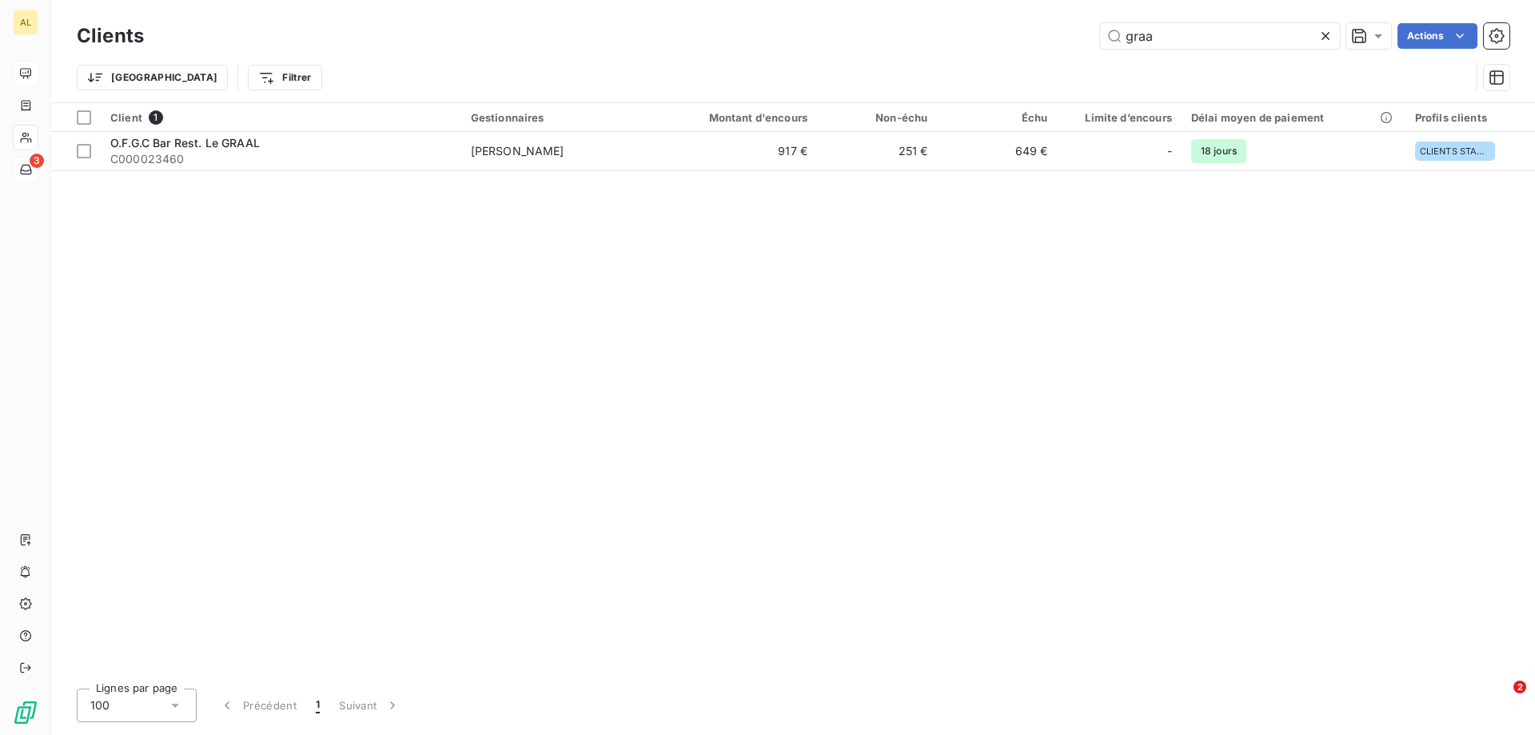
drag, startPoint x: 1224, startPoint y: 35, endPoint x: 1067, endPoint y: 48, distance: 157.2
click at [1067, 48] on div "graa Actions" at bounding box center [836, 36] width 1347 height 26
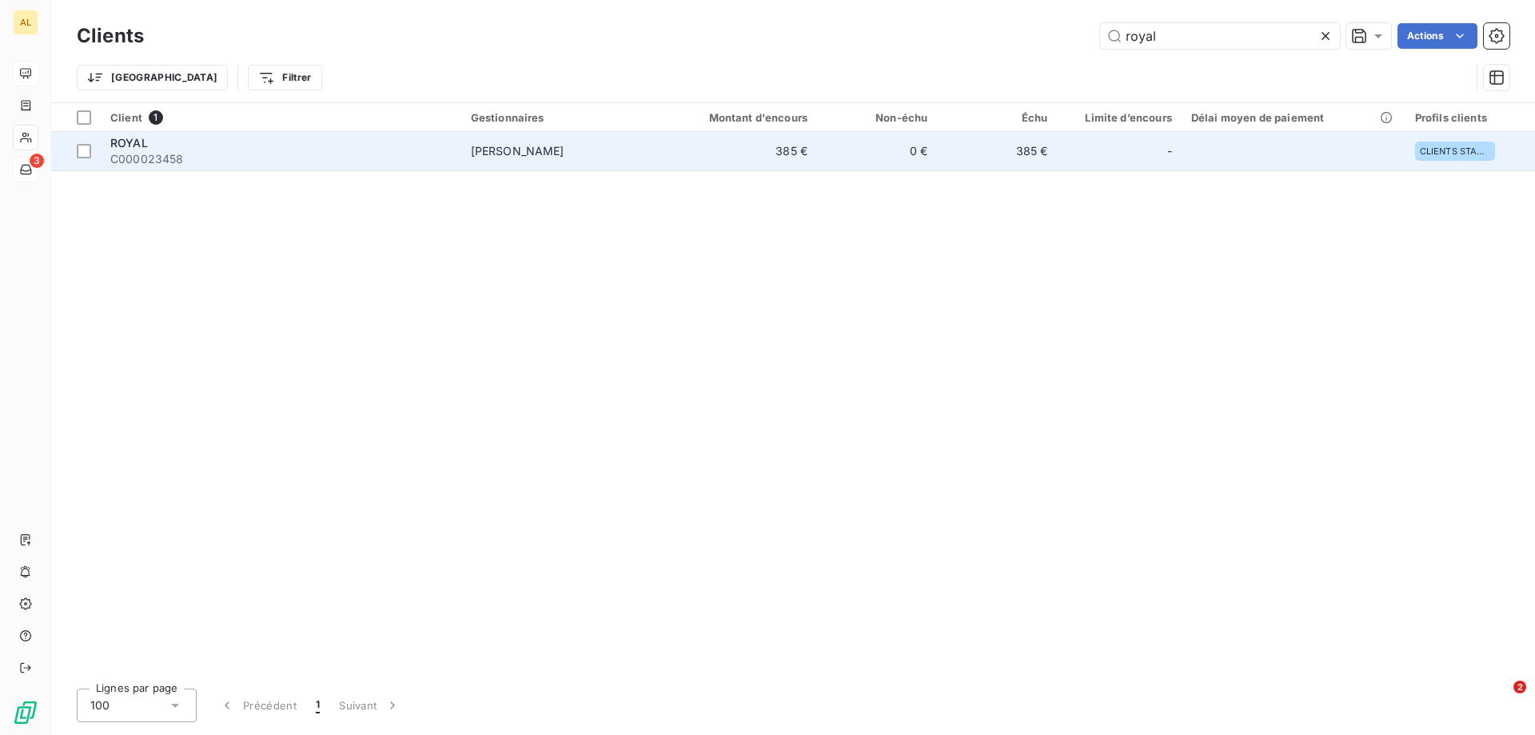
type input "royal"
click at [233, 154] on span "C000023458" at bounding box center [280, 159] width 341 height 16
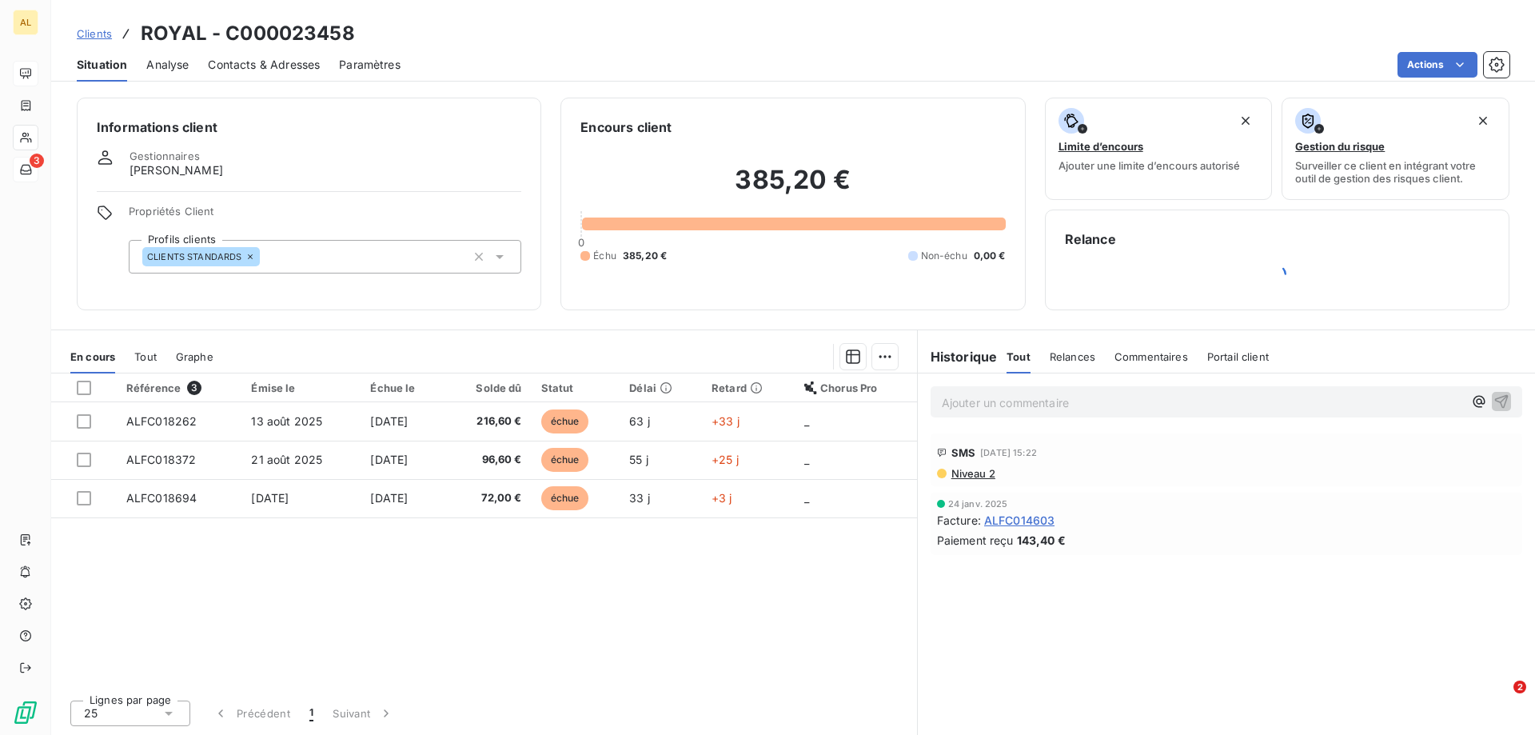
click at [993, 409] on p "Ajouter un commentaire ﻿" at bounding box center [1202, 403] width 521 height 20
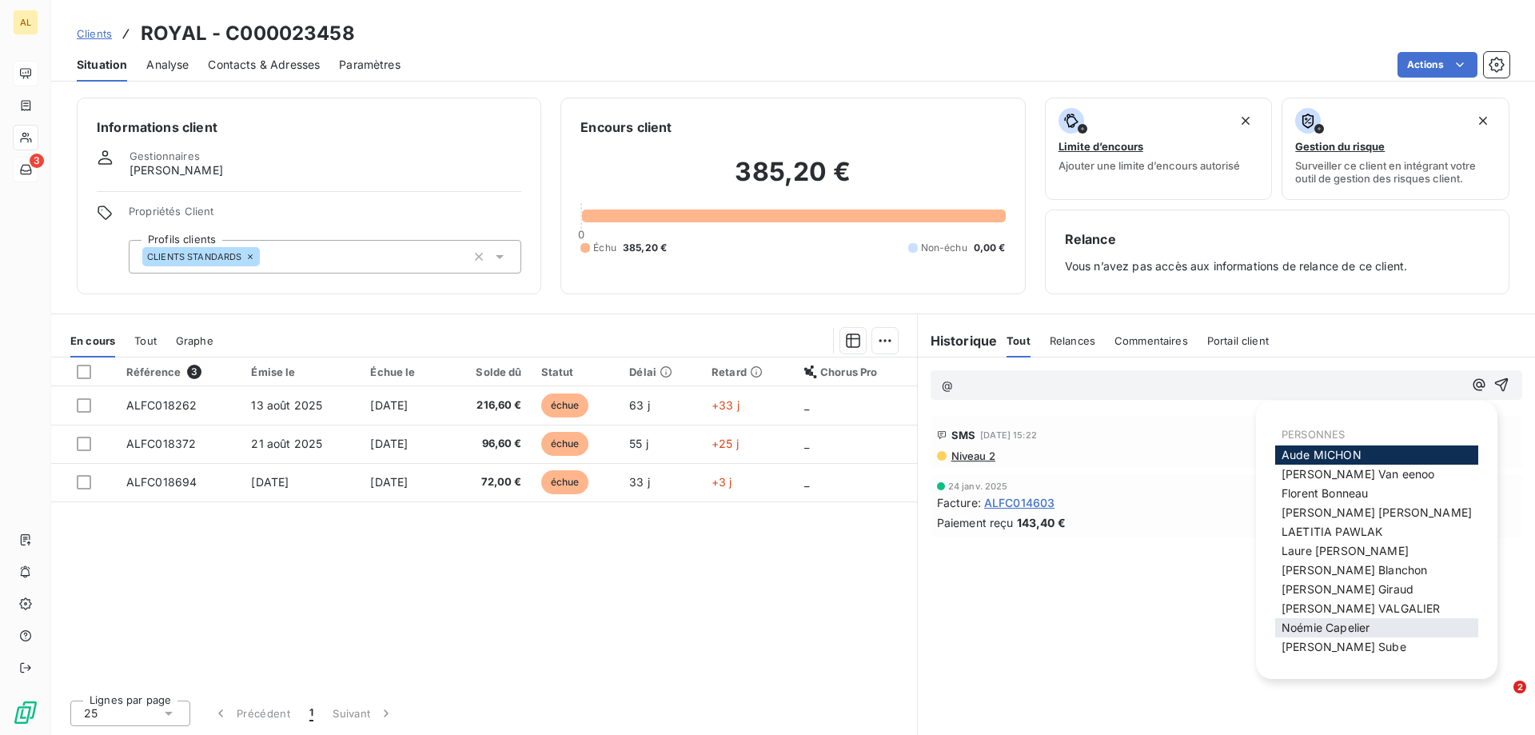
click at [1295, 632] on span "[PERSON_NAME]" at bounding box center [1326, 627] width 88 height 14
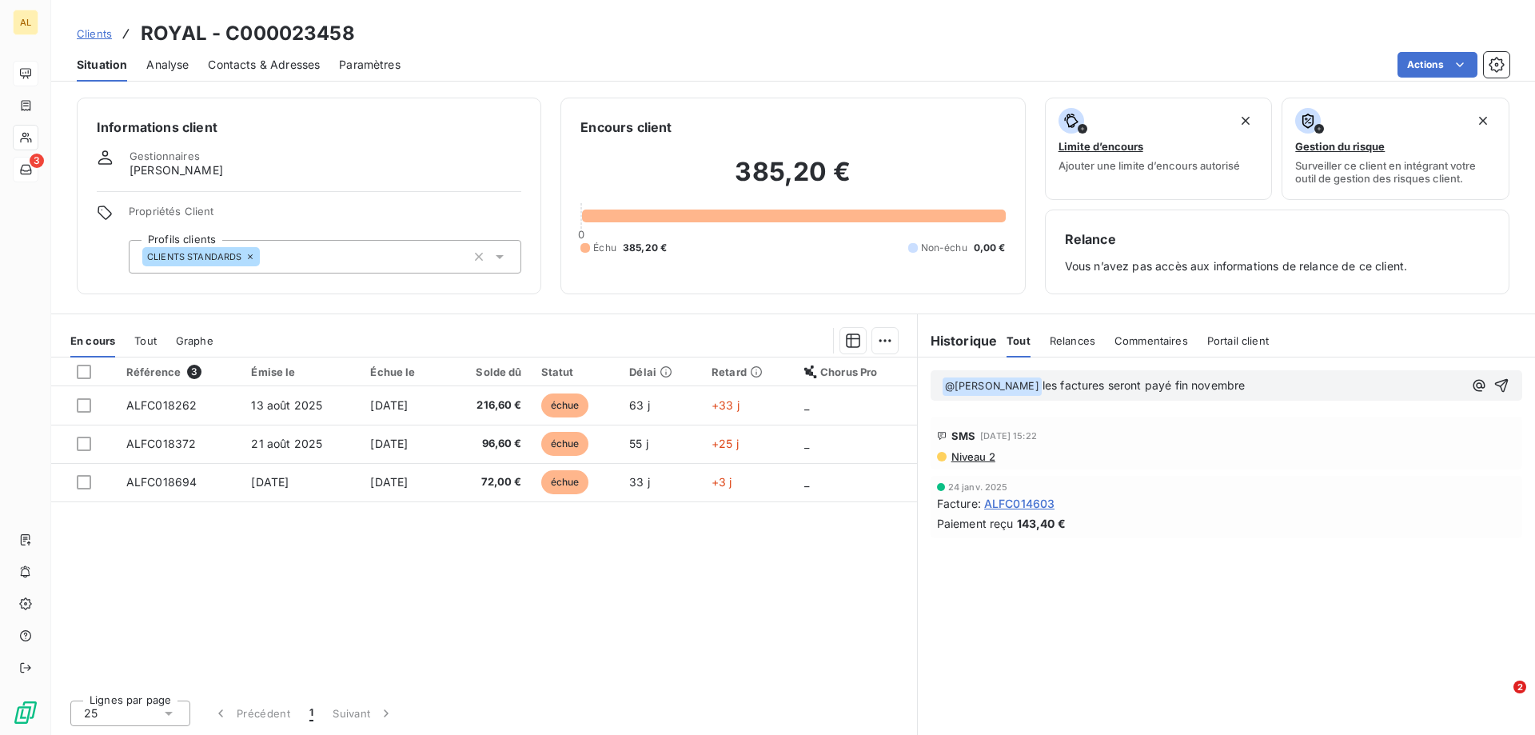
click at [1171, 385] on span "les factures seront payé fin novembre" at bounding box center [1144, 385] width 203 height 14
click at [1270, 493] on div "[DATE] Facture : ALFC014603 Paiement reçu 143,40 €" at bounding box center [1226, 507] width 579 height 50
click at [1506, 384] on icon "button" at bounding box center [1502, 386] width 14 height 14
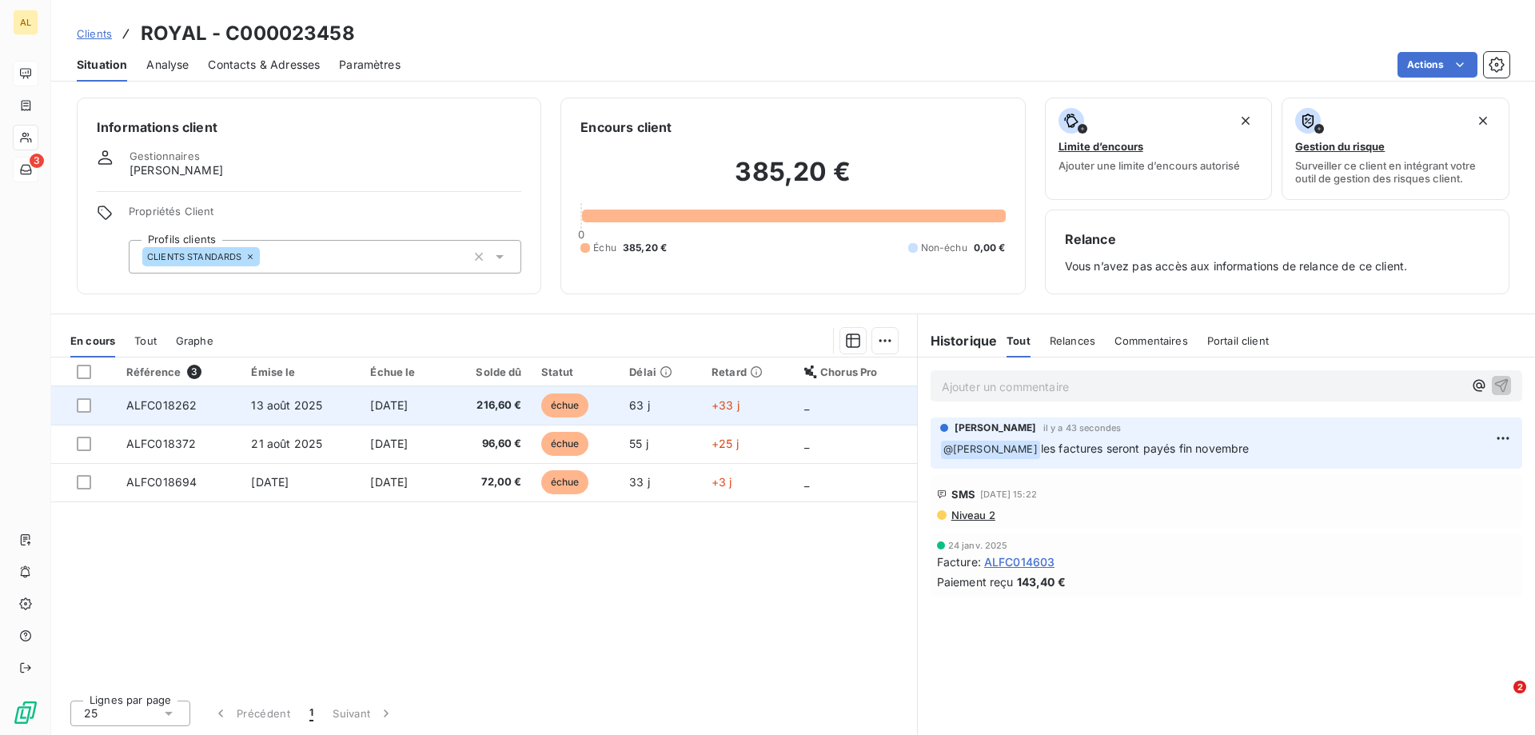
click at [174, 406] on span "ALFC018262" at bounding box center [161, 405] width 71 height 14
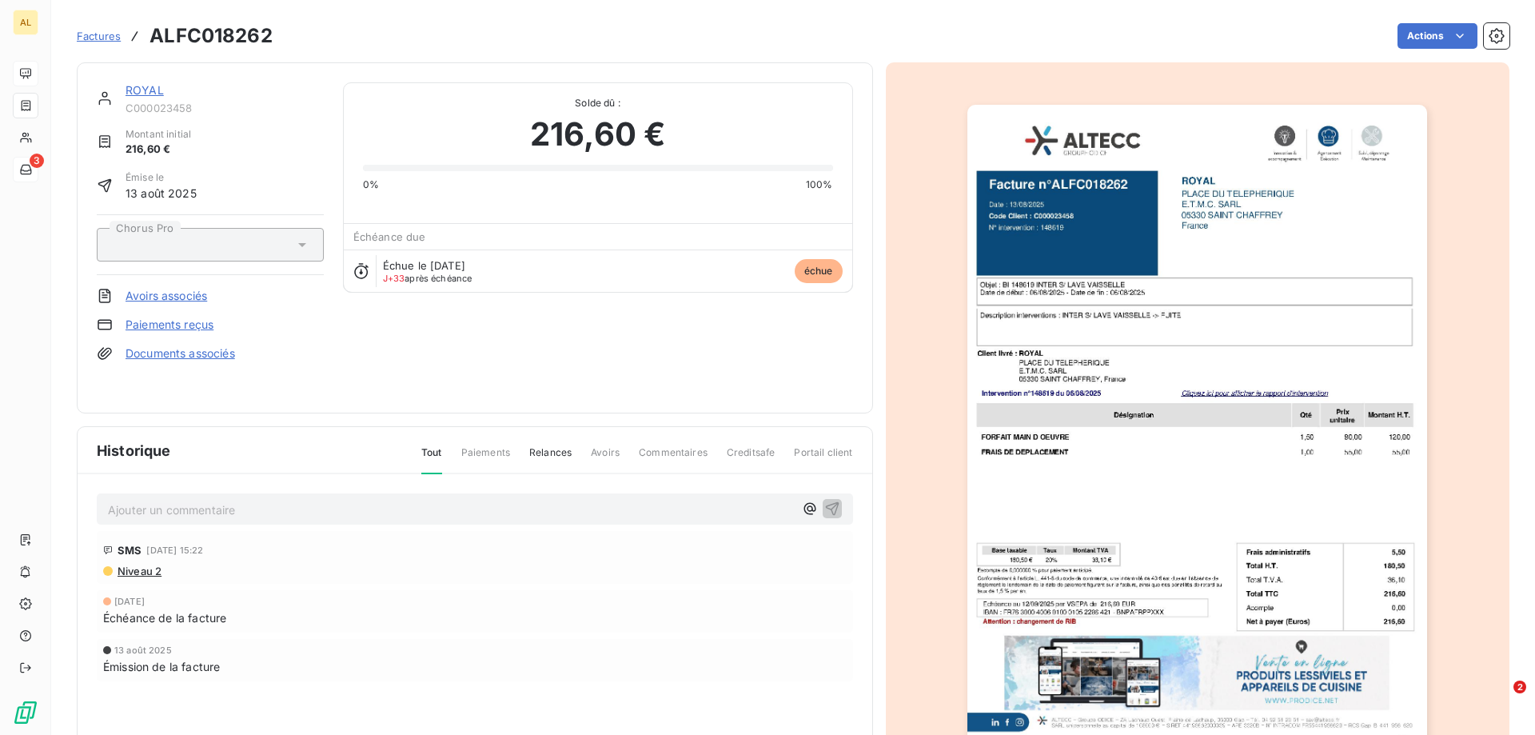
click at [1191, 285] on img "button" at bounding box center [1198, 430] width 460 height 651
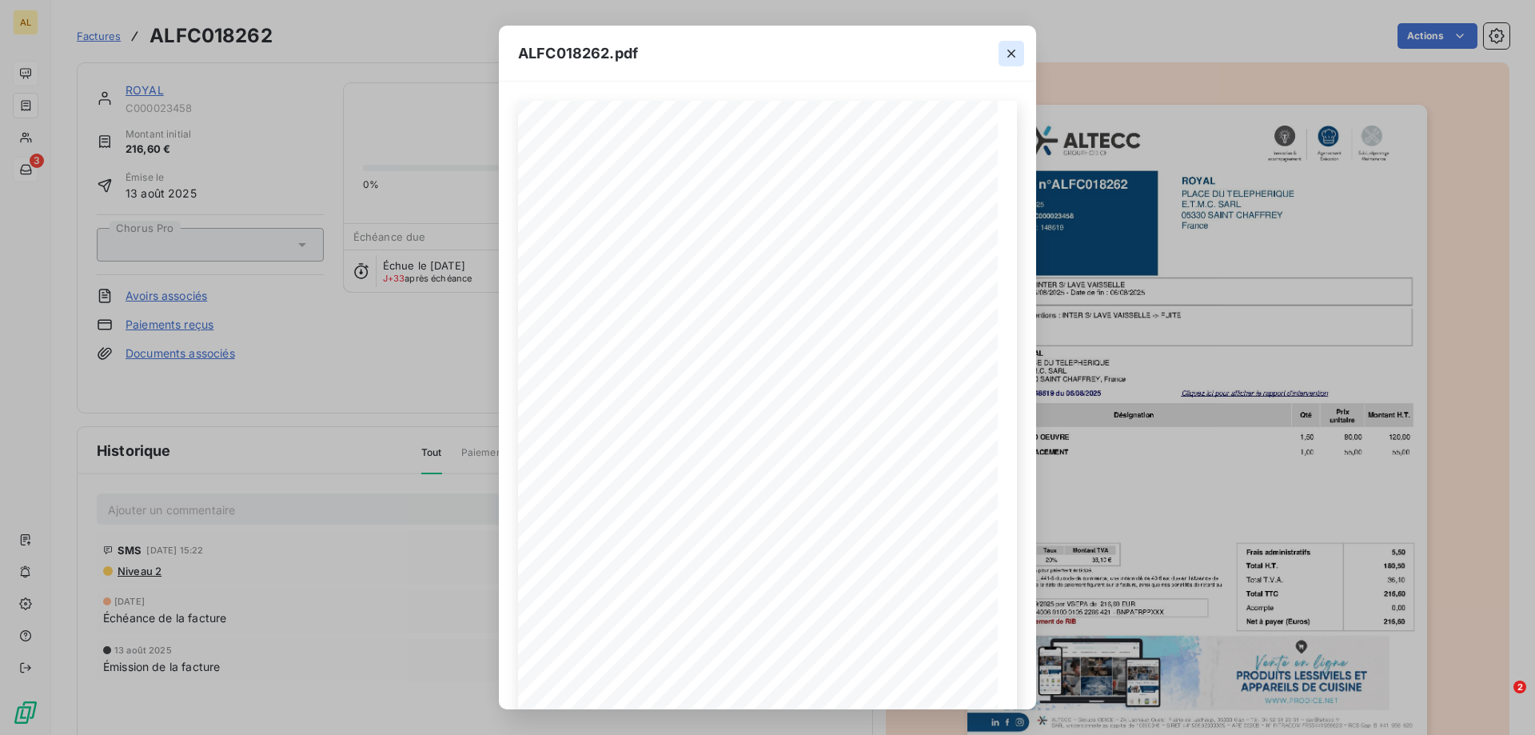
click at [1007, 53] on icon "button" at bounding box center [1012, 54] width 16 height 16
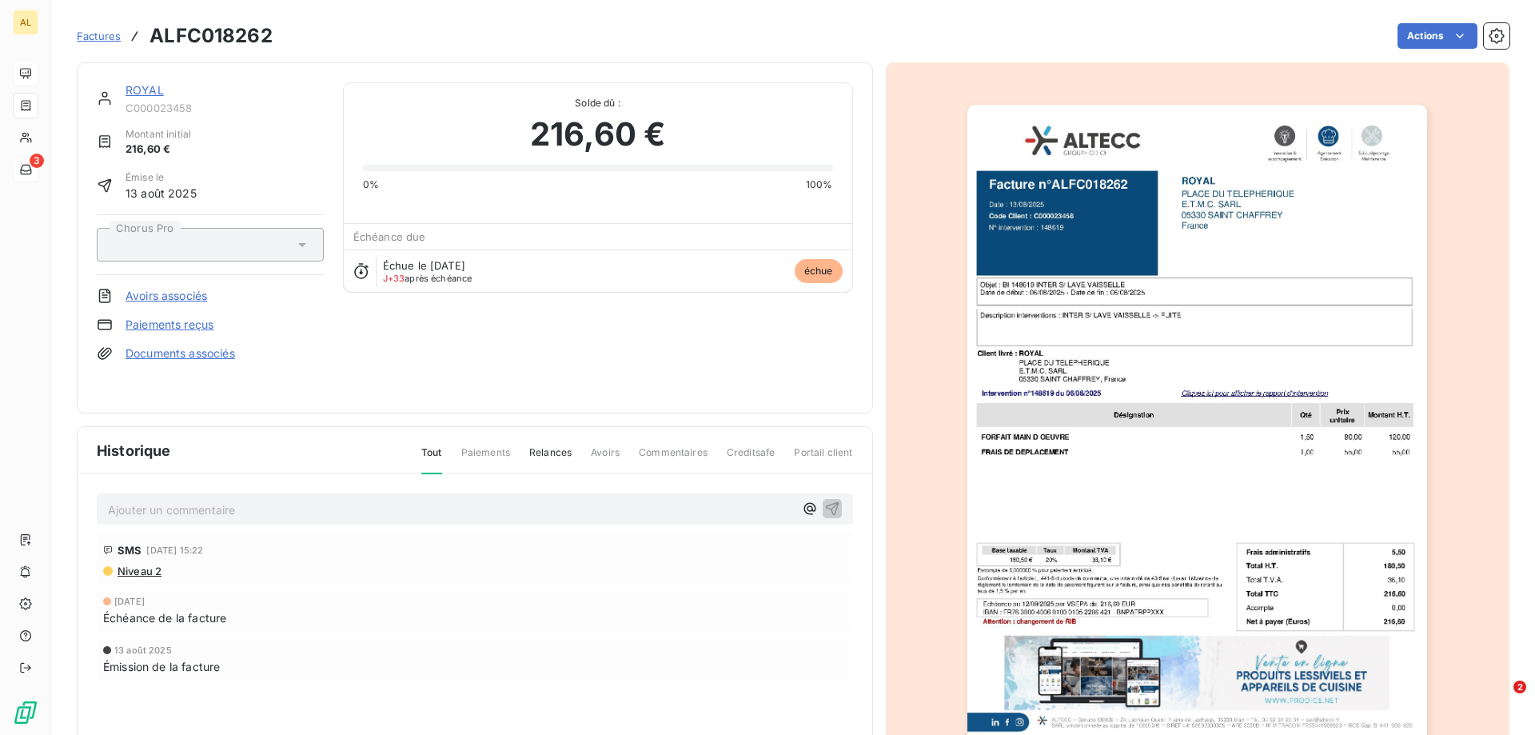
click at [1198, 297] on img "button" at bounding box center [1198, 430] width 460 height 651
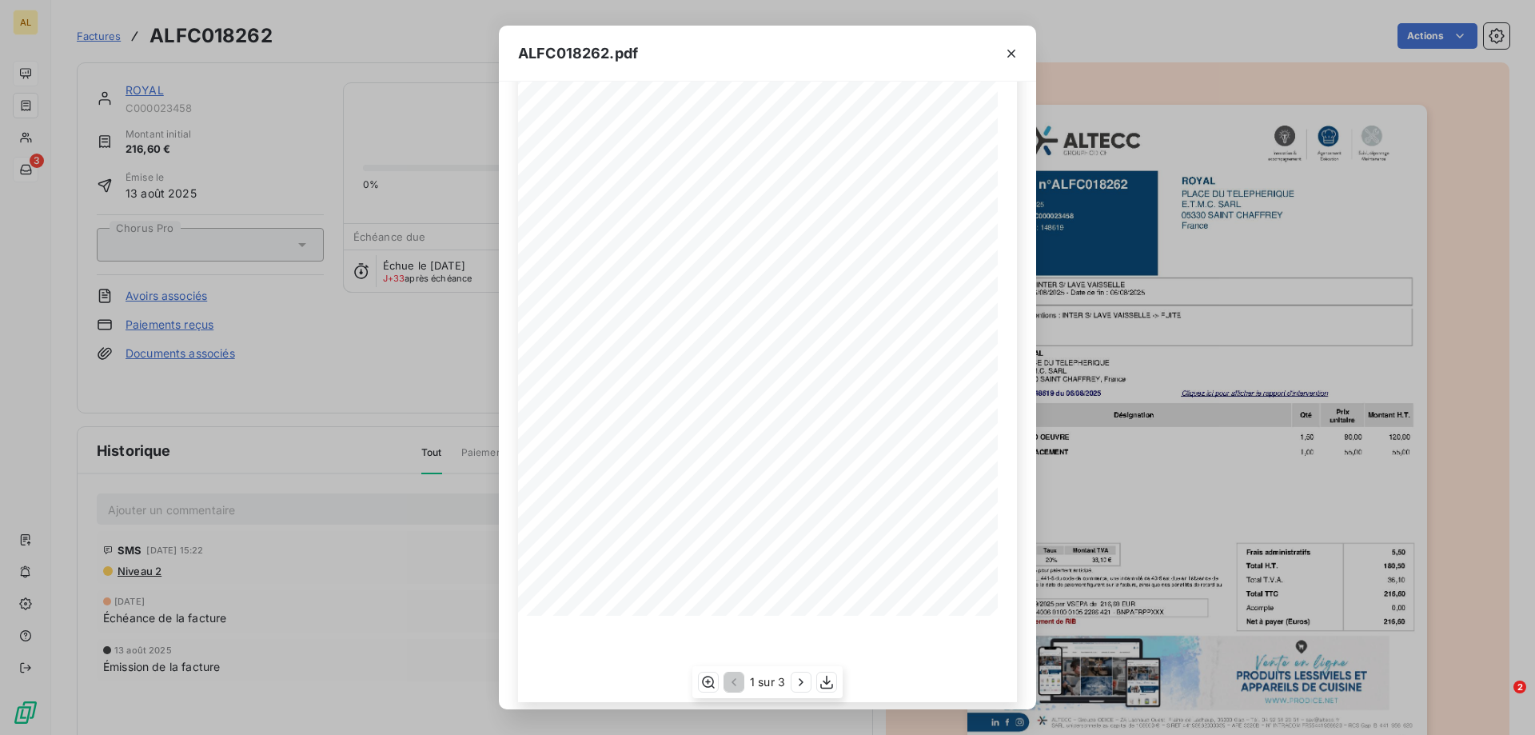
scroll to position [175, 0]
click at [798, 688] on icon "button" at bounding box center [801, 682] width 16 height 16
click at [798, 688] on icon "button" at bounding box center [803, 682] width 16 height 16
click at [729, 686] on icon "button" at bounding box center [732, 682] width 16 height 16
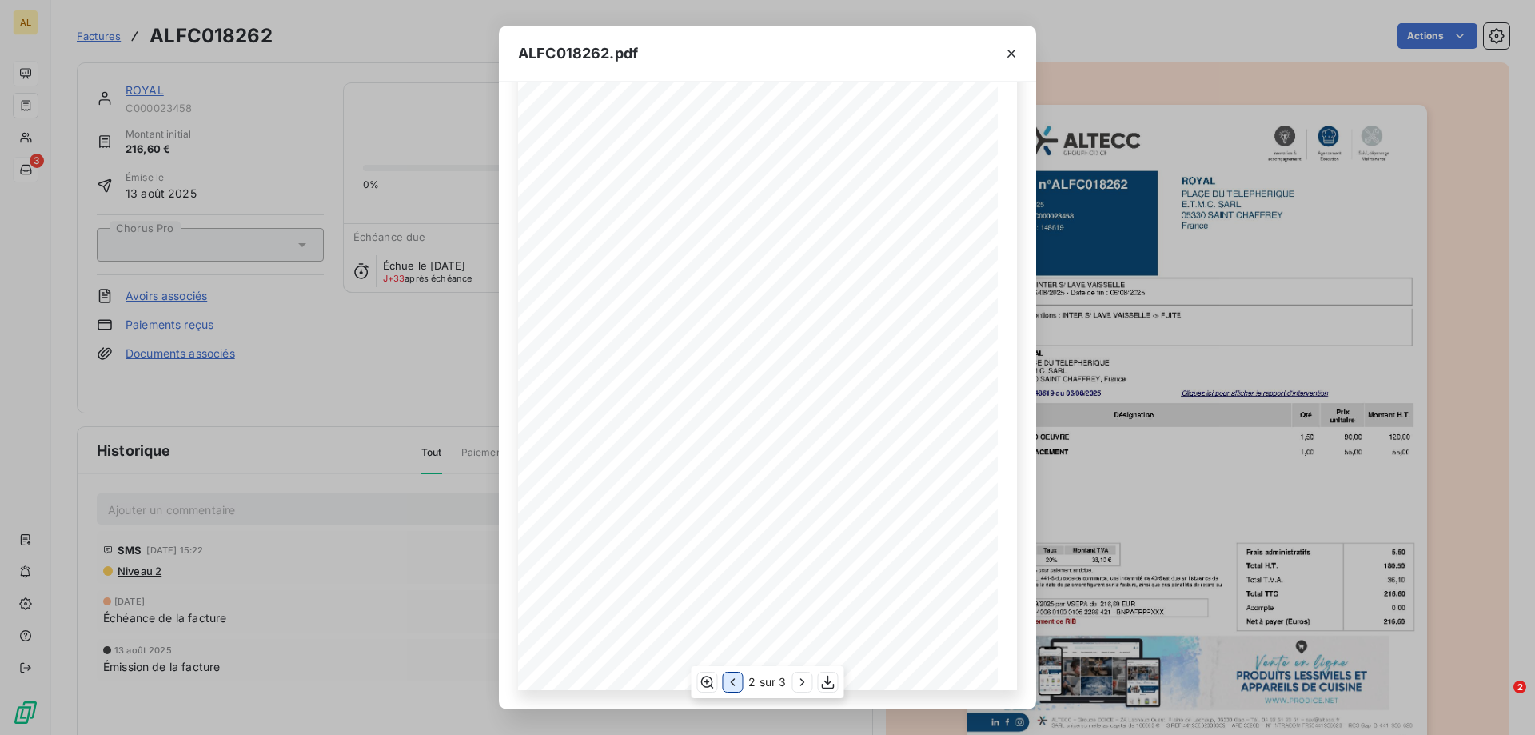
click at [729, 686] on icon "button" at bounding box center [732, 682] width 16 height 16
click at [797, 672] on button "button" at bounding box center [801, 681] width 19 height 19
click at [1014, 53] on icon "button" at bounding box center [1012, 54] width 16 height 16
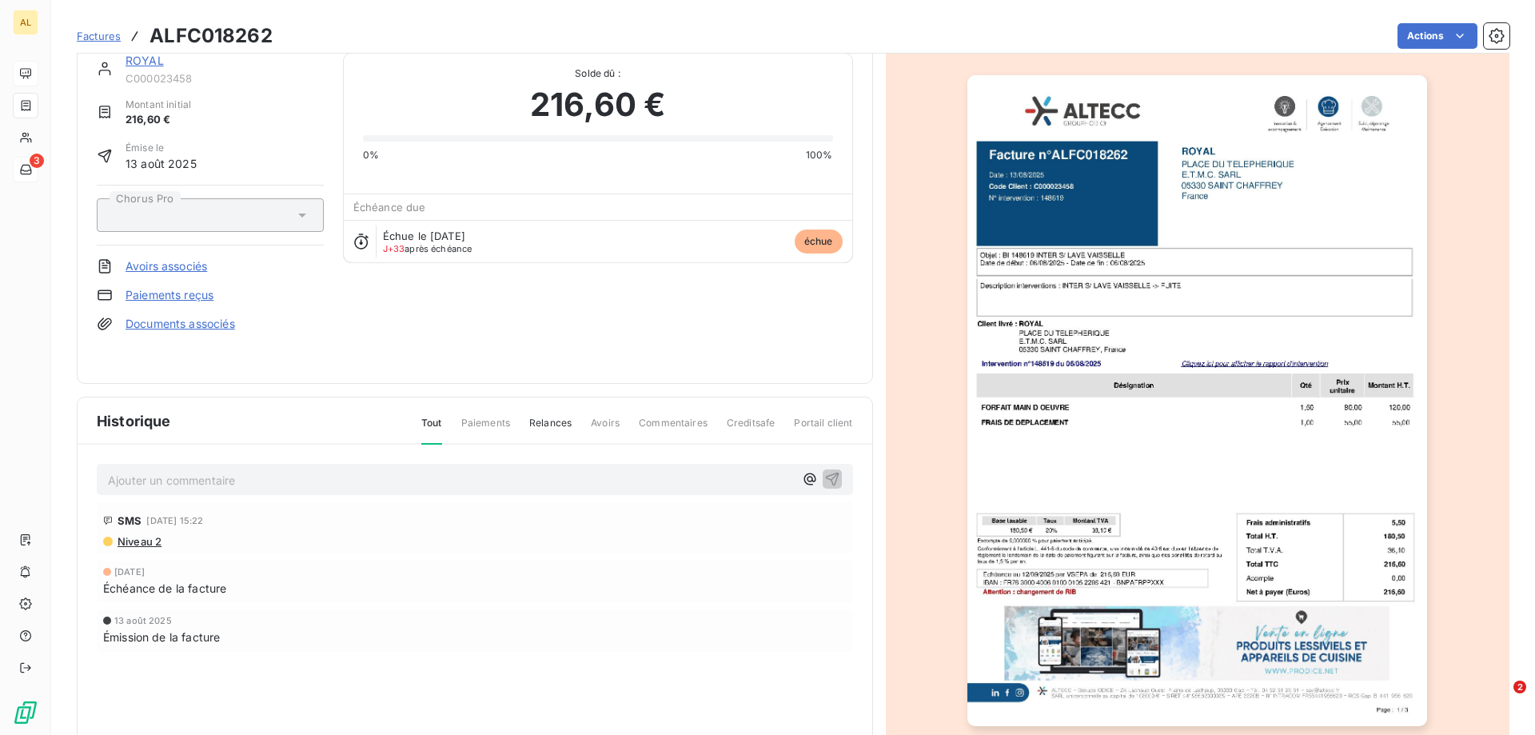
scroll to position [0, 0]
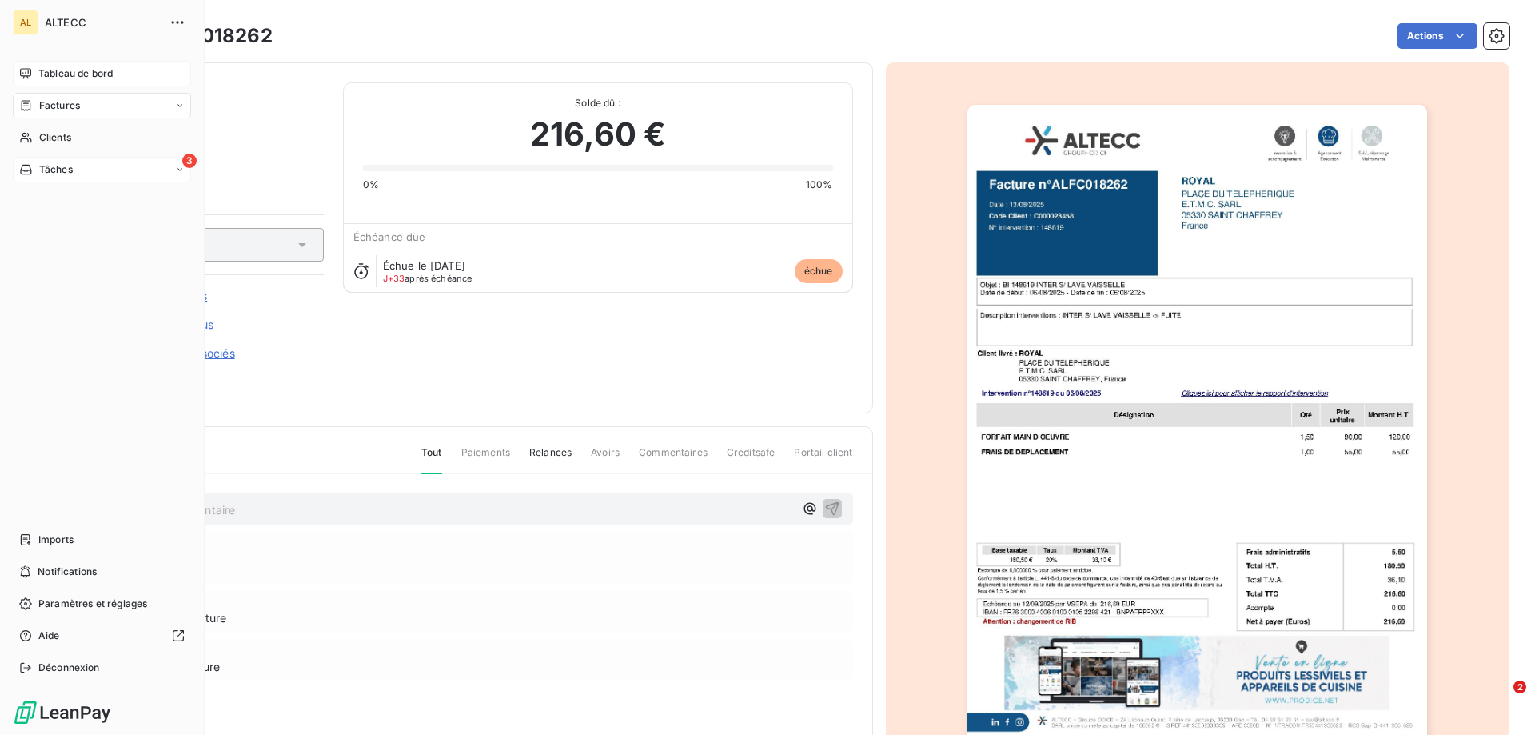
click at [87, 67] on span "Tableau de bord" at bounding box center [75, 73] width 74 height 14
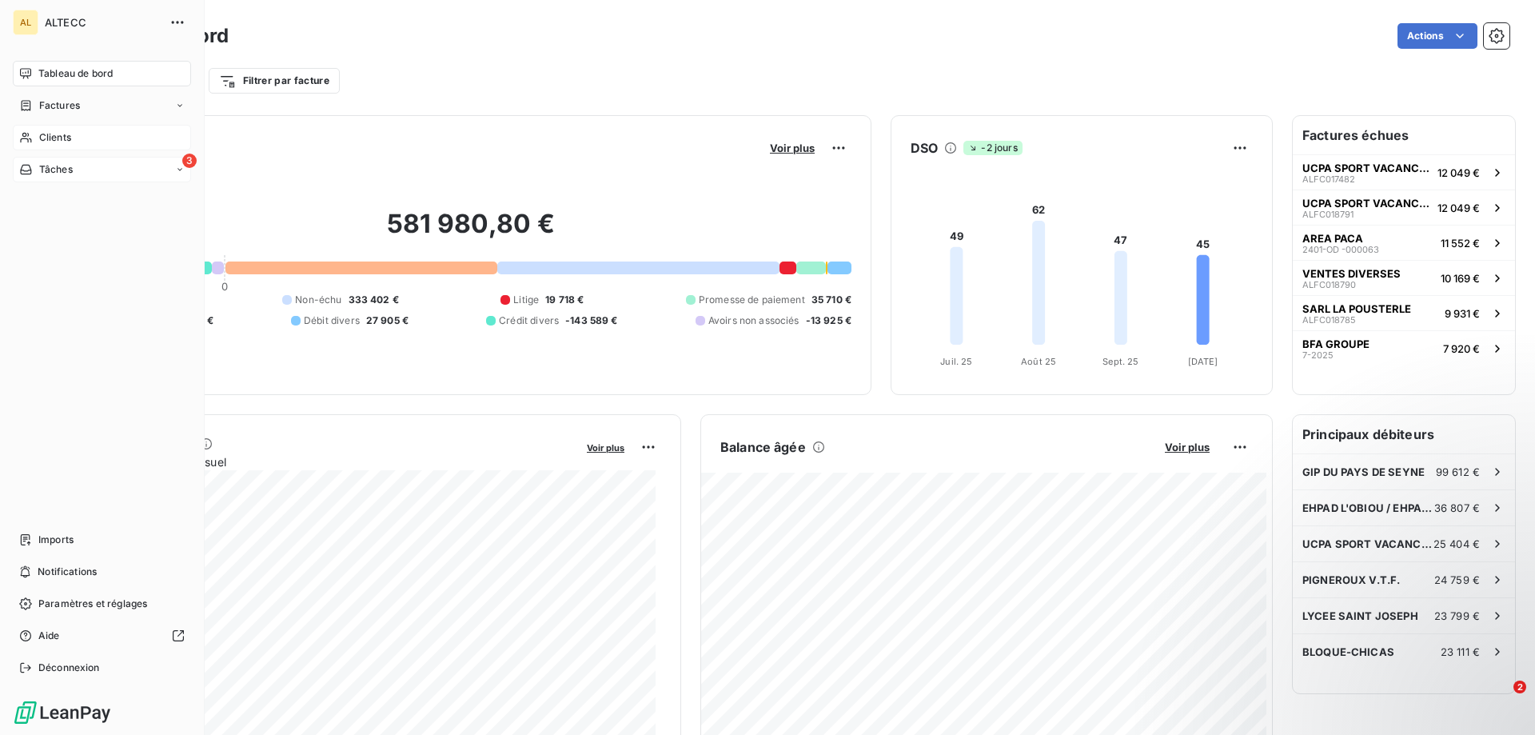
click at [62, 138] on span "Clients" at bounding box center [55, 137] width 32 height 14
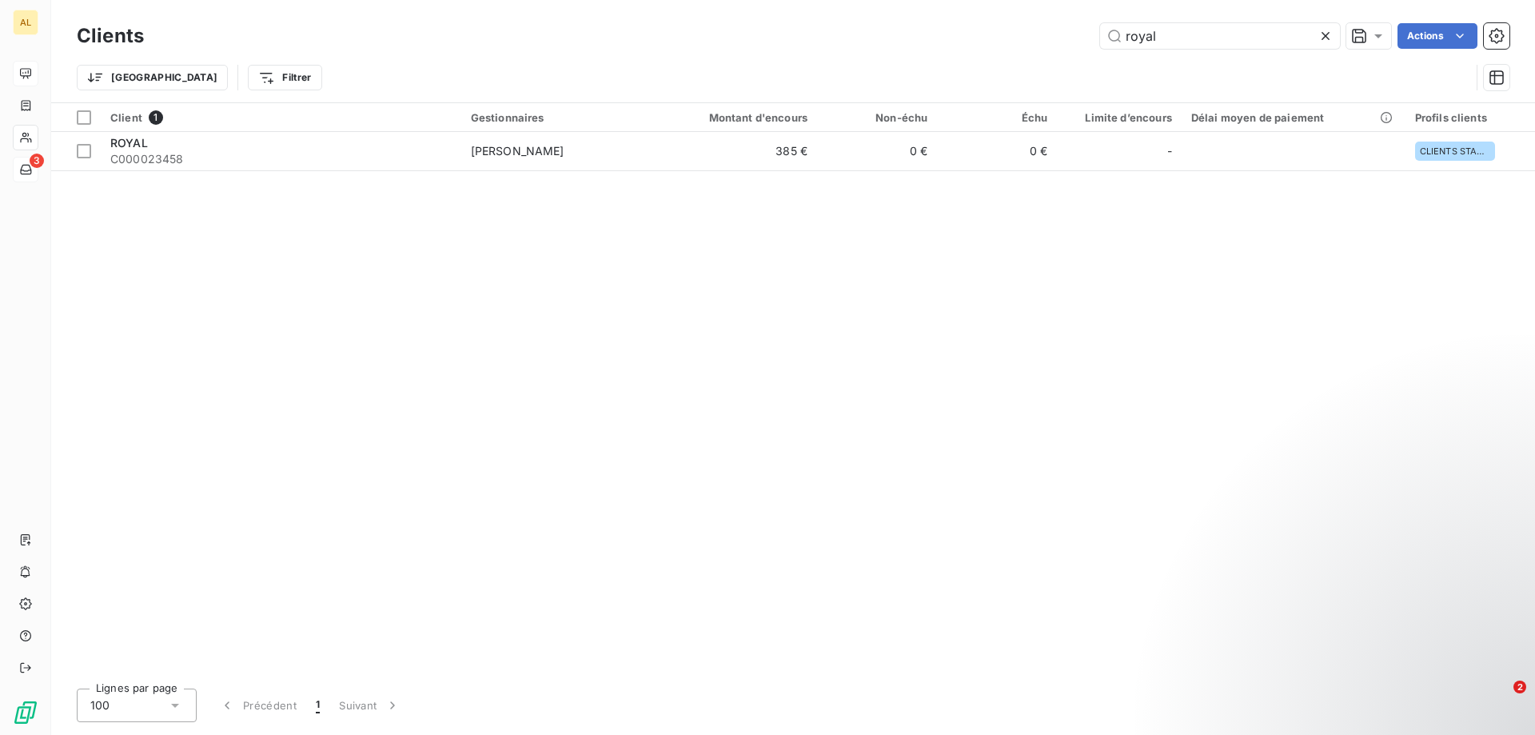
drag, startPoint x: 1237, startPoint y: 34, endPoint x: 975, endPoint y: 34, distance: 262.3
click at [975, 34] on div "royal Actions" at bounding box center [836, 36] width 1347 height 26
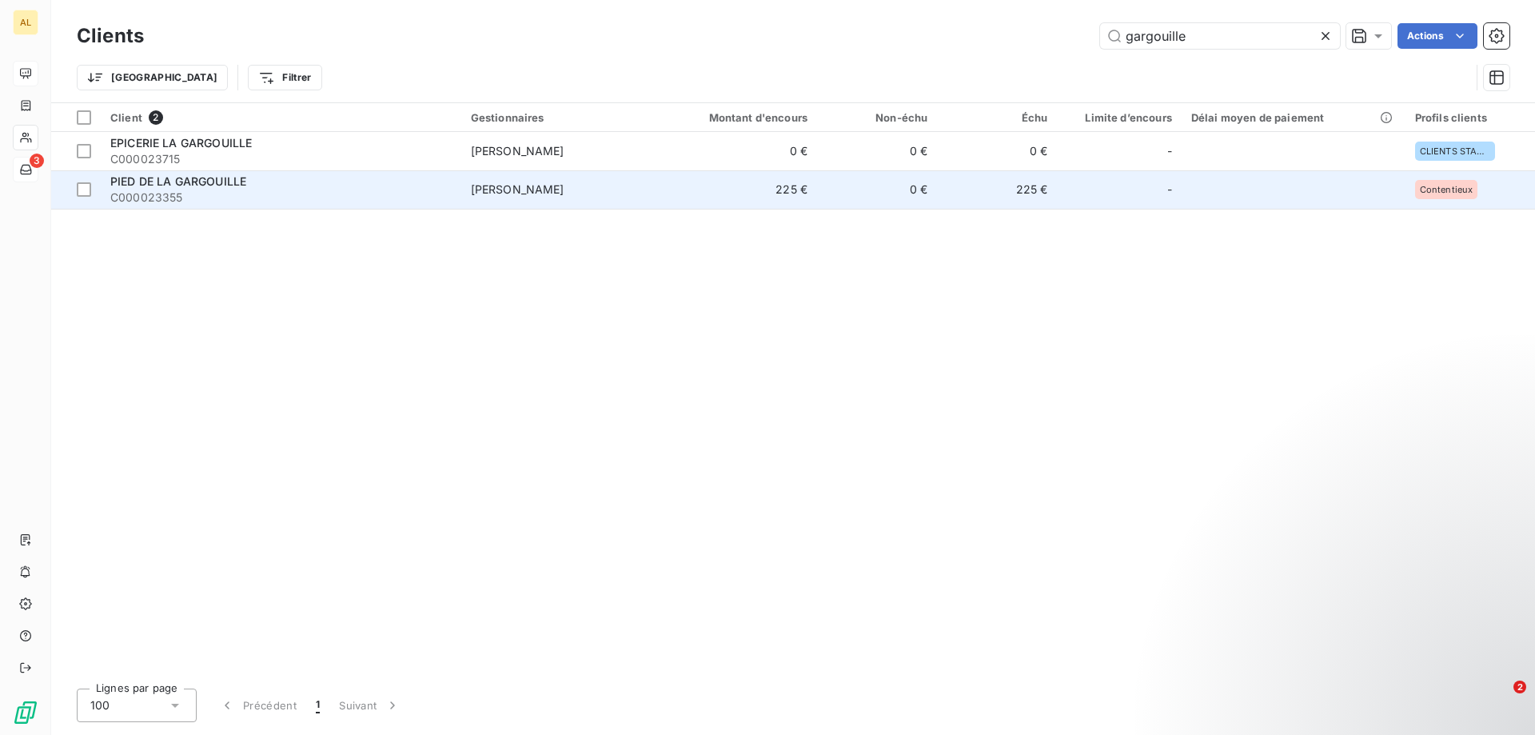
type input "gargouille"
click at [252, 182] on div "PIED DE LA GARGOUILLE" at bounding box center [280, 182] width 341 height 16
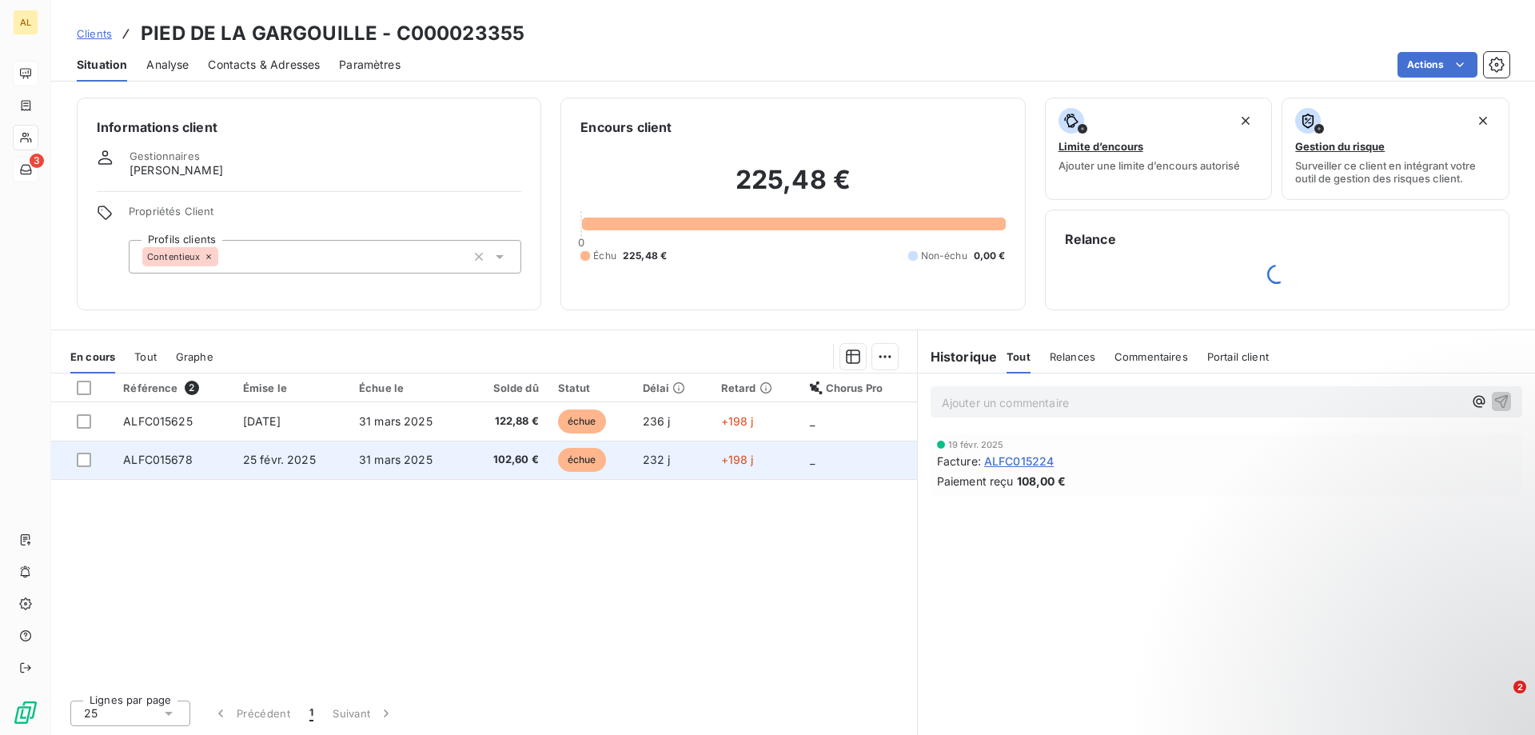
click at [457, 453] on td "31 mars 2025" at bounding box center [407, 460] width 117 height 38
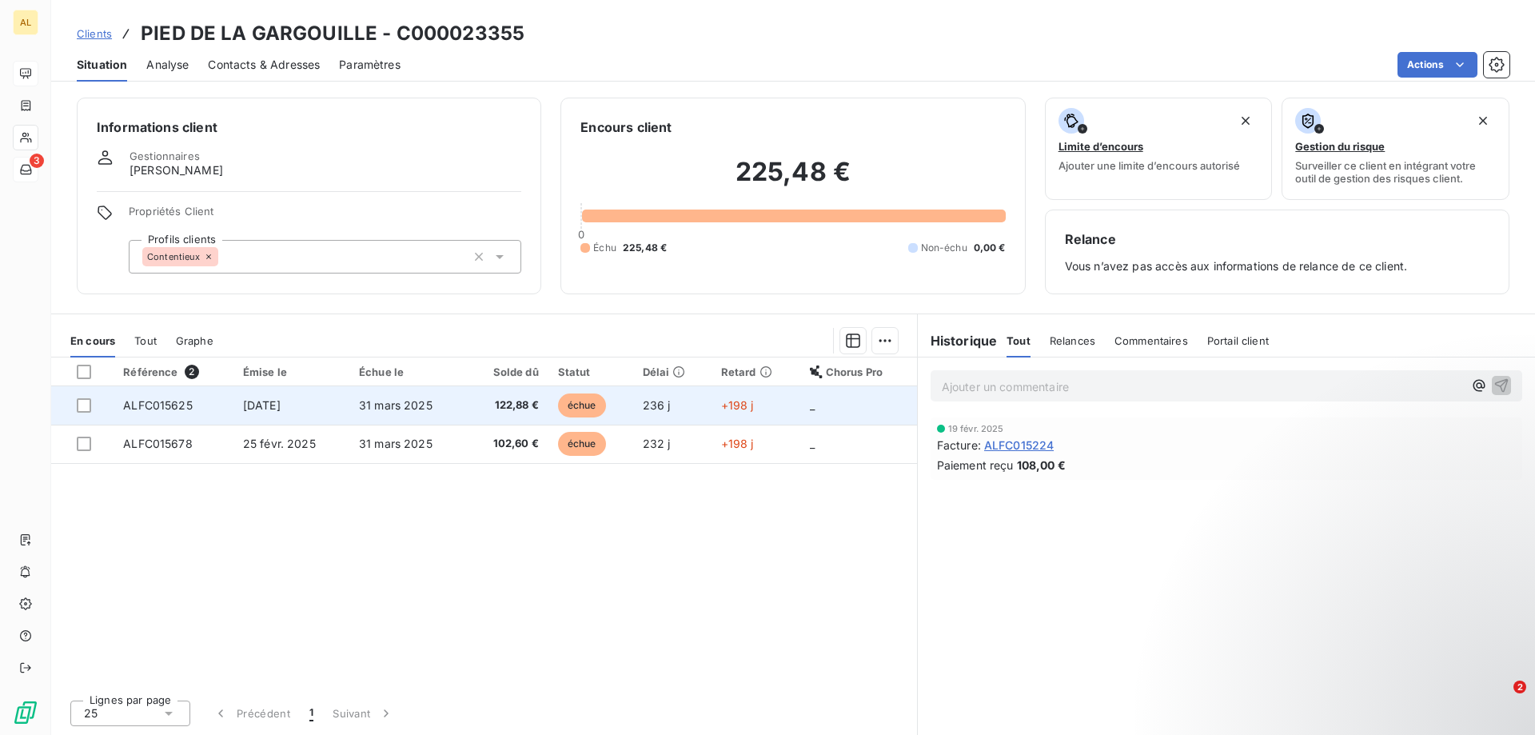
click at [281, 409] on span "[DATE]" at bounding box center [262, 405] width 38 height 14
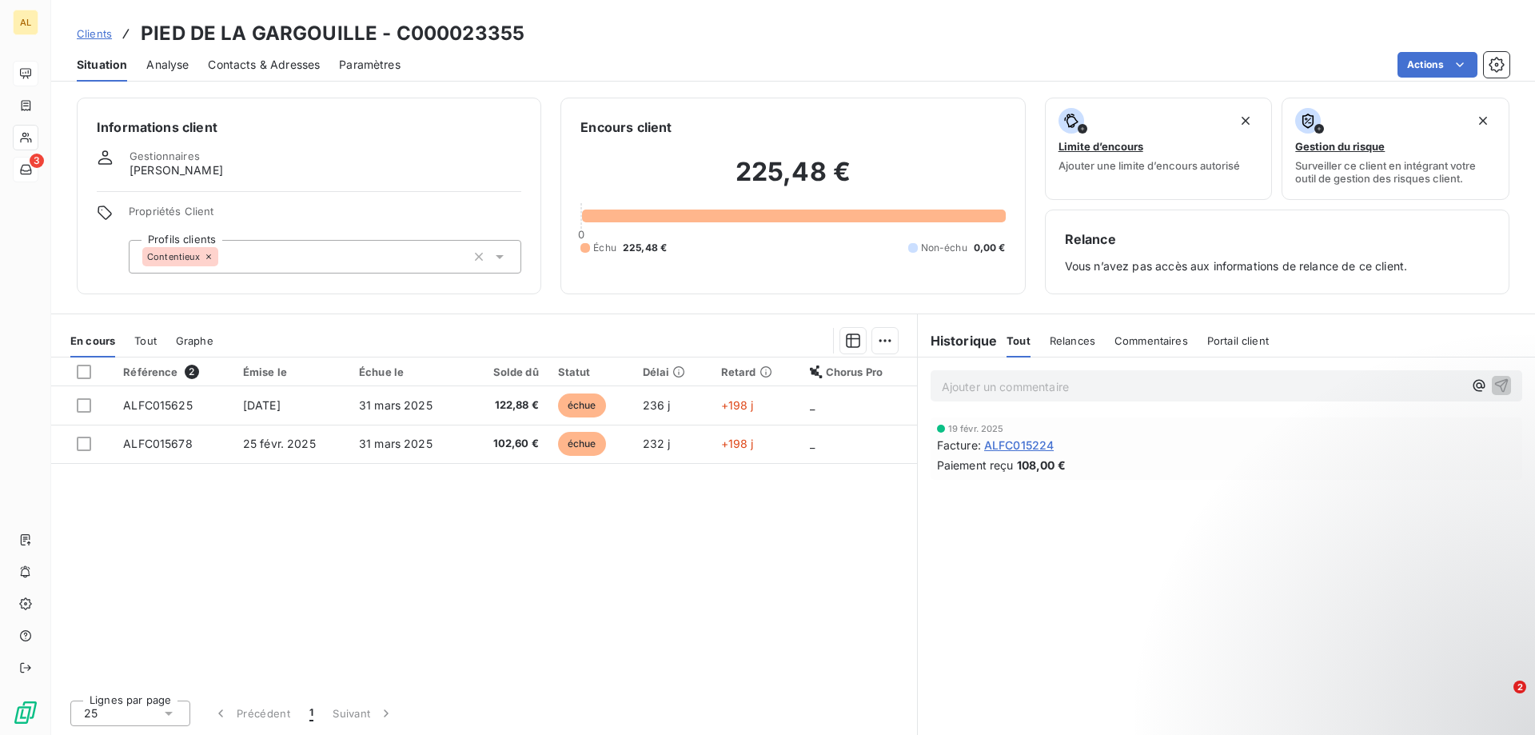
click at [1267, 394] on p "Ajouter un commentaire ﻿" at bounding box center [1202, 387] width 521 height 20
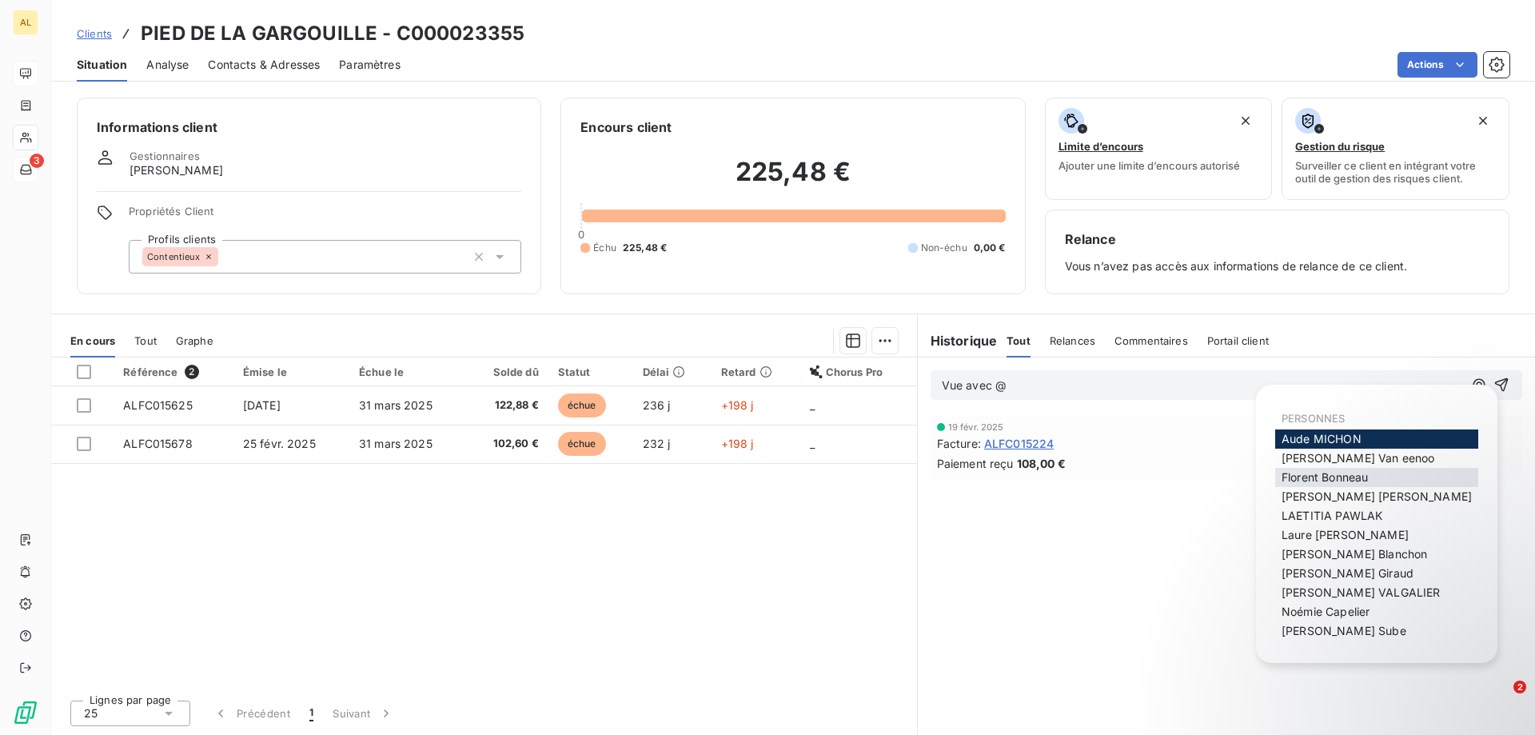
click at [1352, 480] on span "[PERSON_NAME]" at bounding box center [1325, 477] width 86 height 14
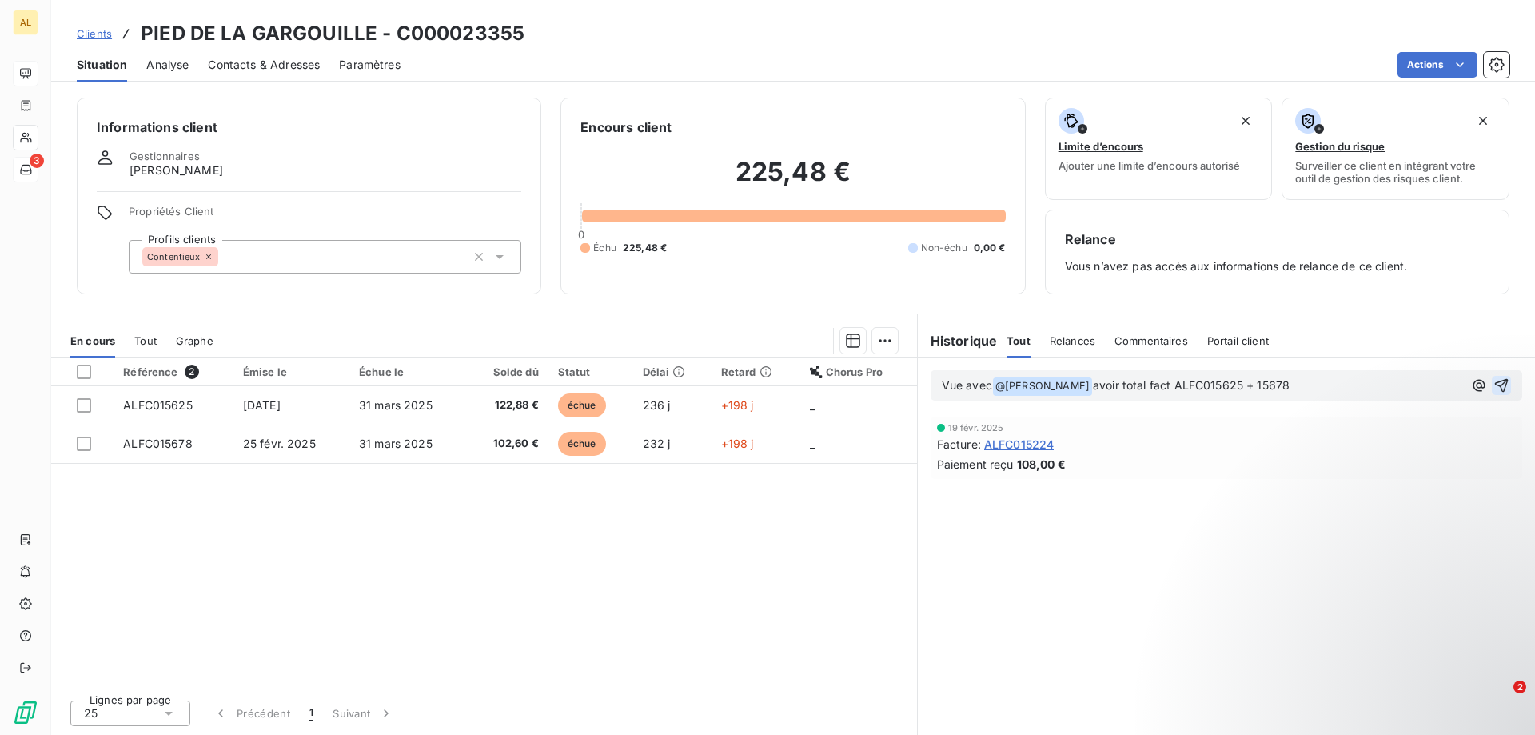
click at [1502, 387] on icon "button" at bounding box center [1502, 385] width 16 height 16
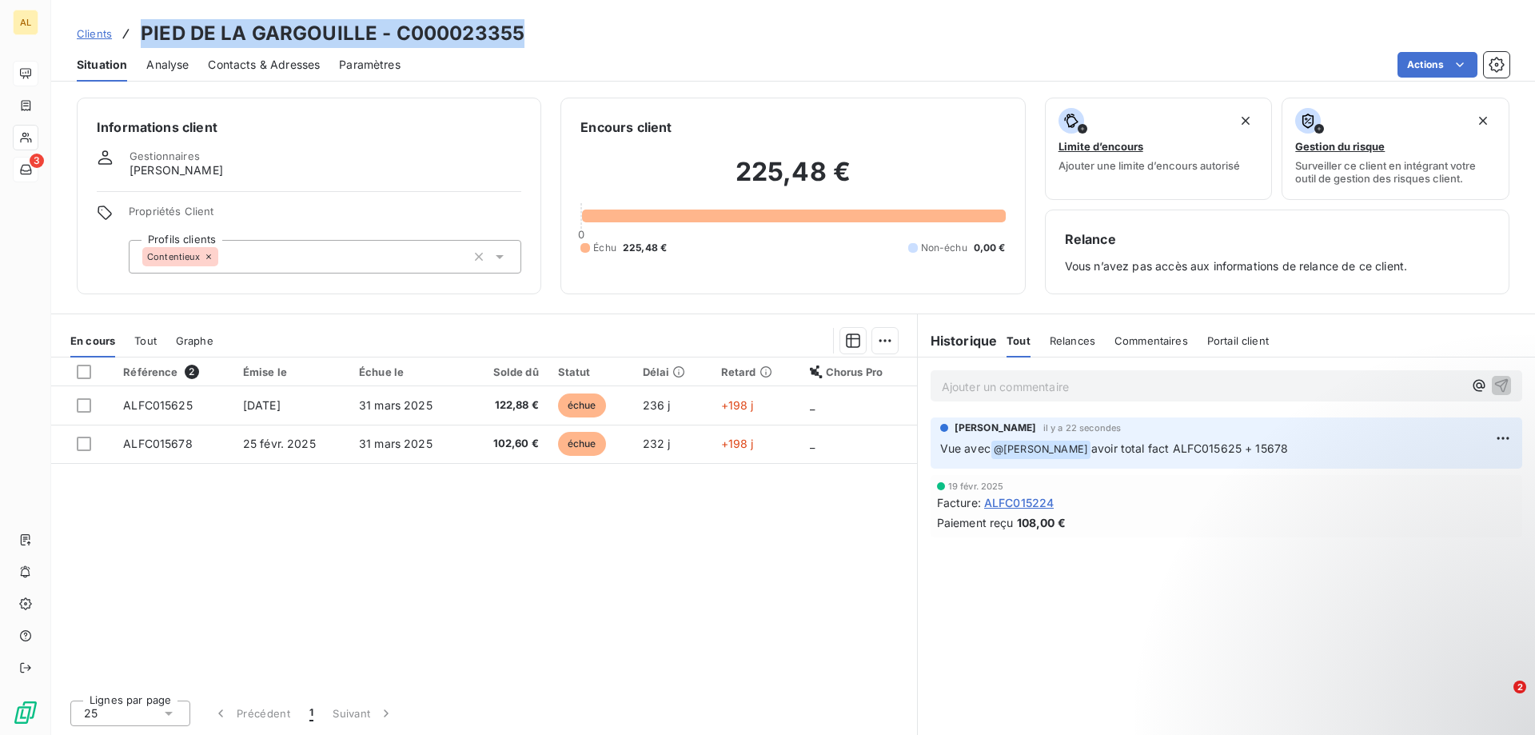
drag, startPoint x: 494, startPoint y: 25, endPoint x: 146, endPoint y: 24, distance: 348.6
click at [146, 24] on div "Clients PIED DE LA GARGOUILLE - C000023355" at bounding box center [793, 33] width 1484 height 29
copy h3 "PIED DE LA GARGOUILLE - C000023355"
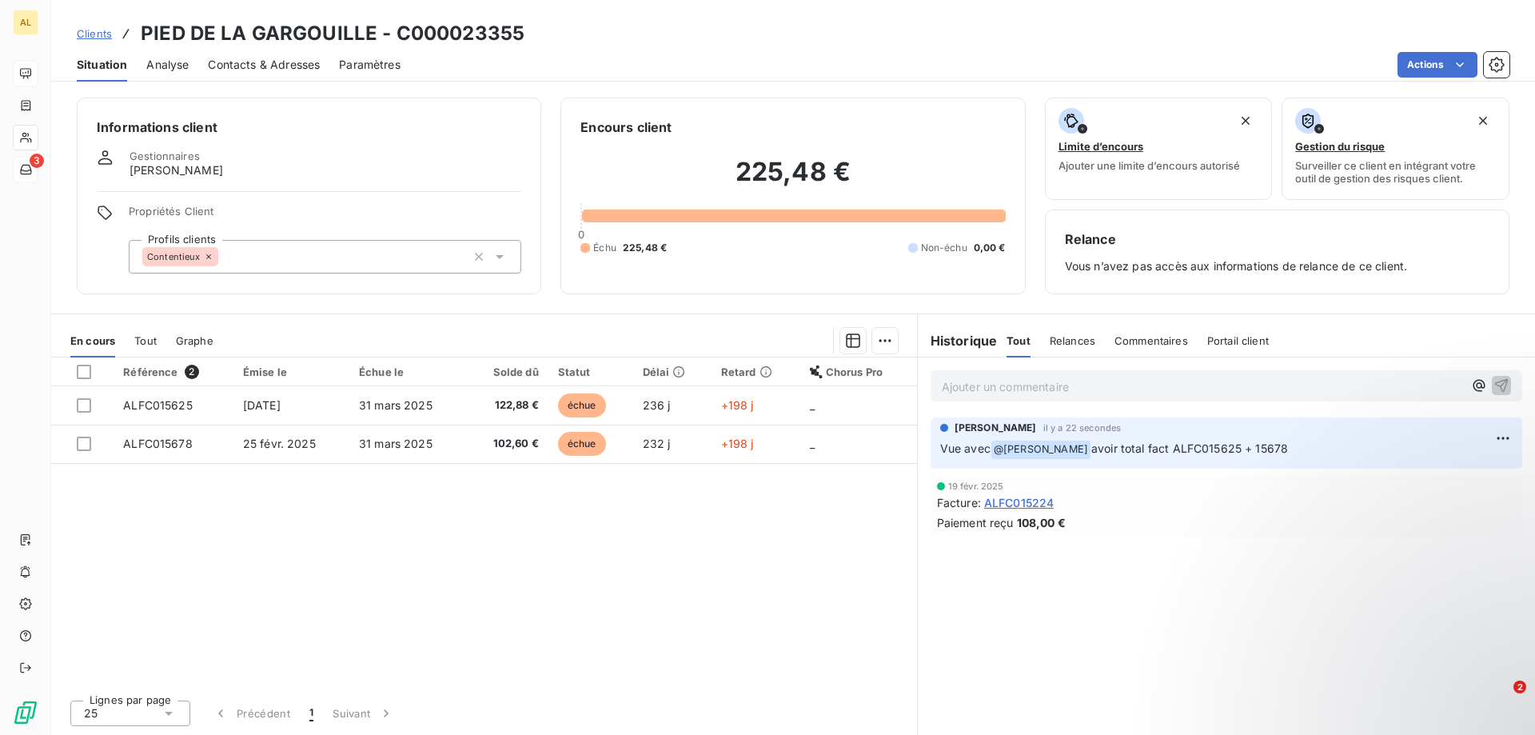
click at [1042, 393] on p "Ajouter un commentaire ﻿" at bounding box center [1202, 387] width 521 height 20
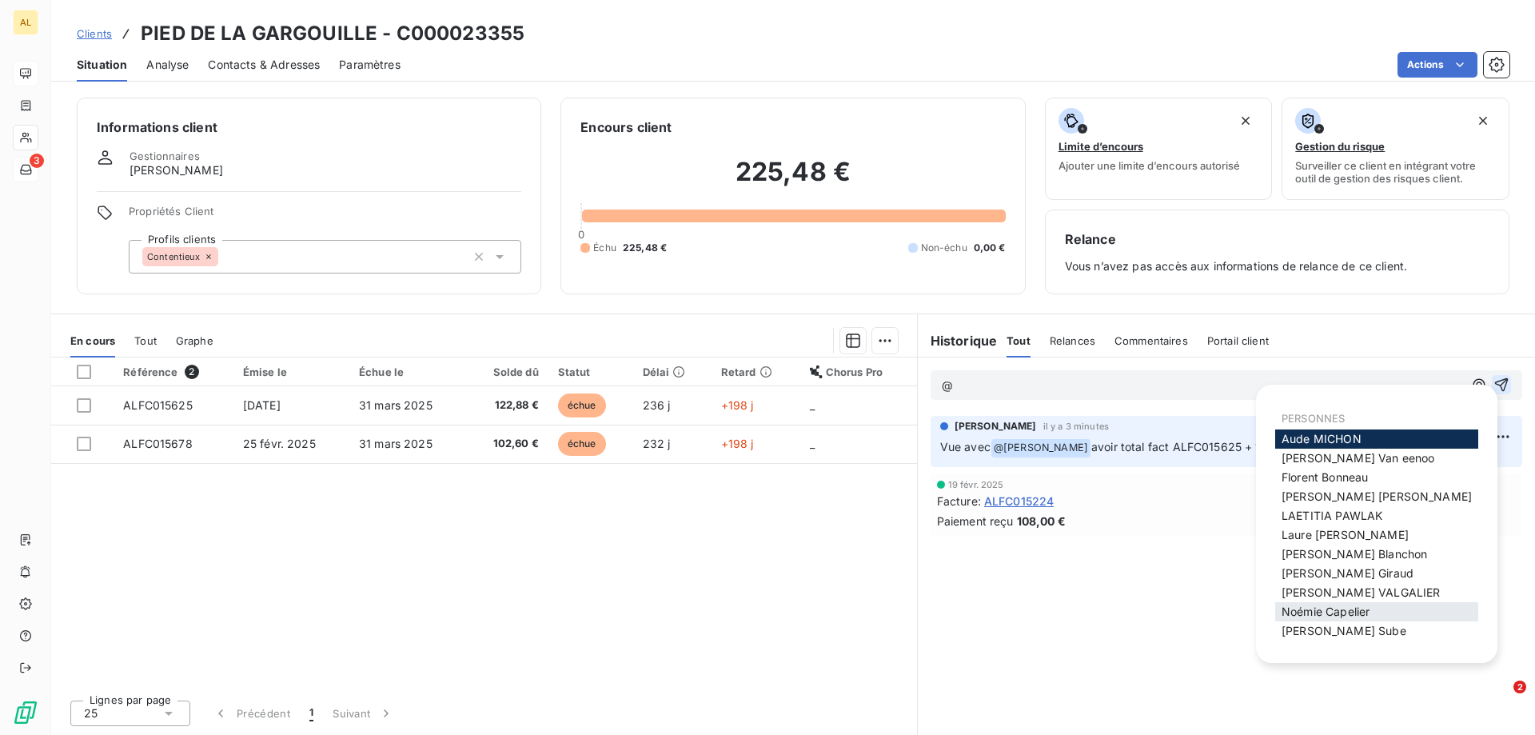
click at [1364, 614] on span "[PERSON_NAME]" at bounding box center [1326, 612] width 88 height 14
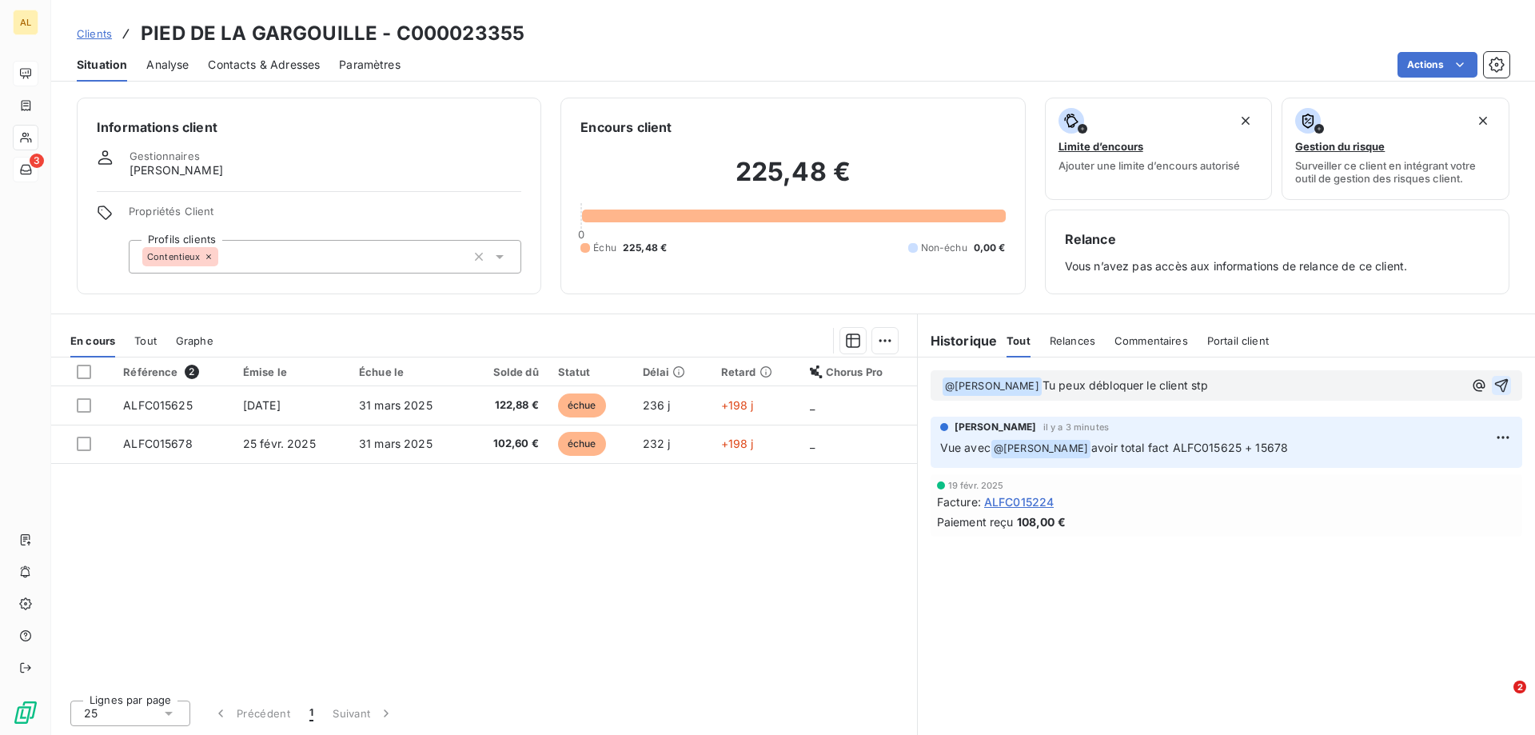
click at [1507, 384] on icon "button" at bounding box center [1502, 385] width 16 height 16
